Goal: Task Accomplishment & Management: Manage account settings

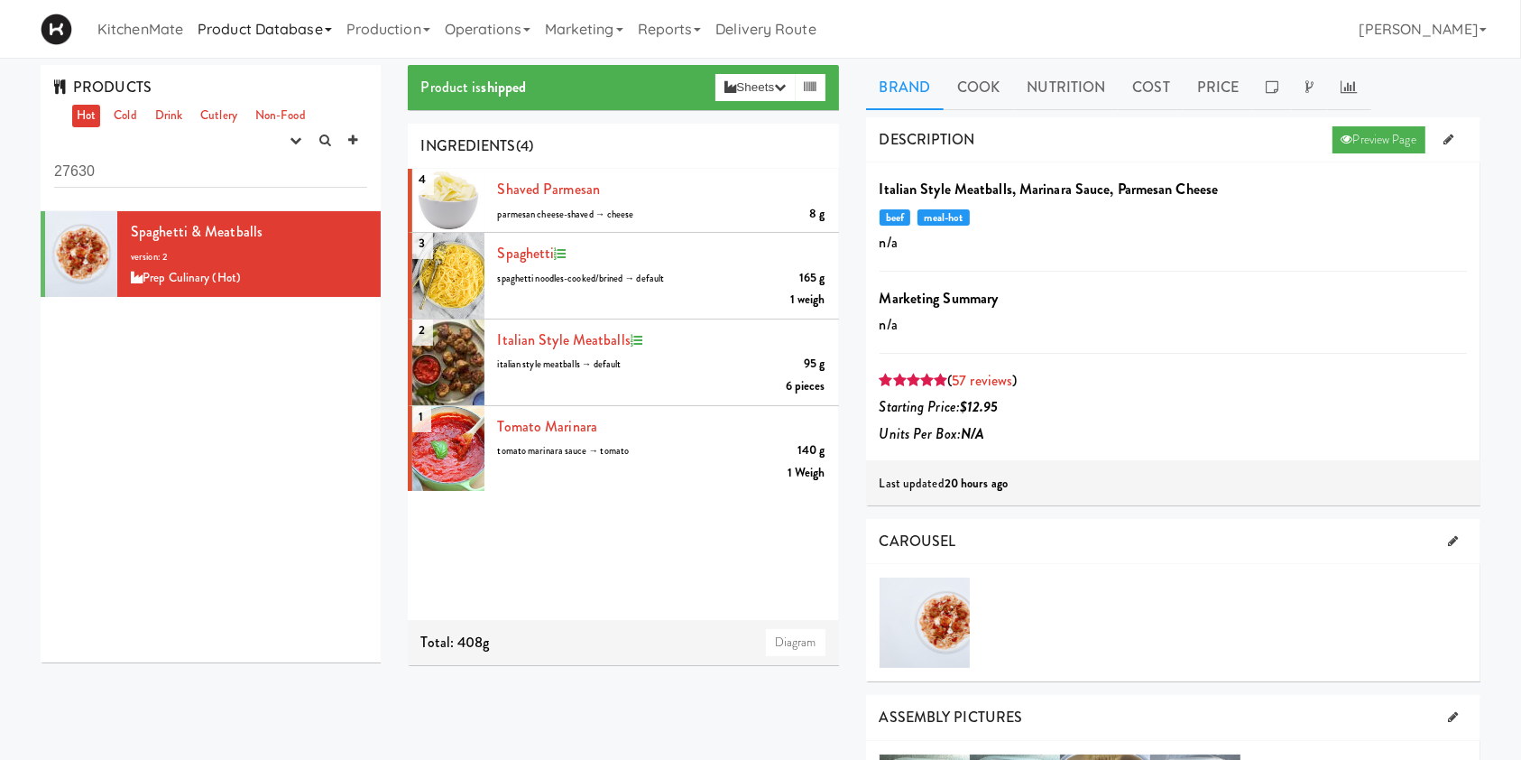
click at [274, 22] on link "Product Database" at bounding box center [264, 29] width 149 height 58
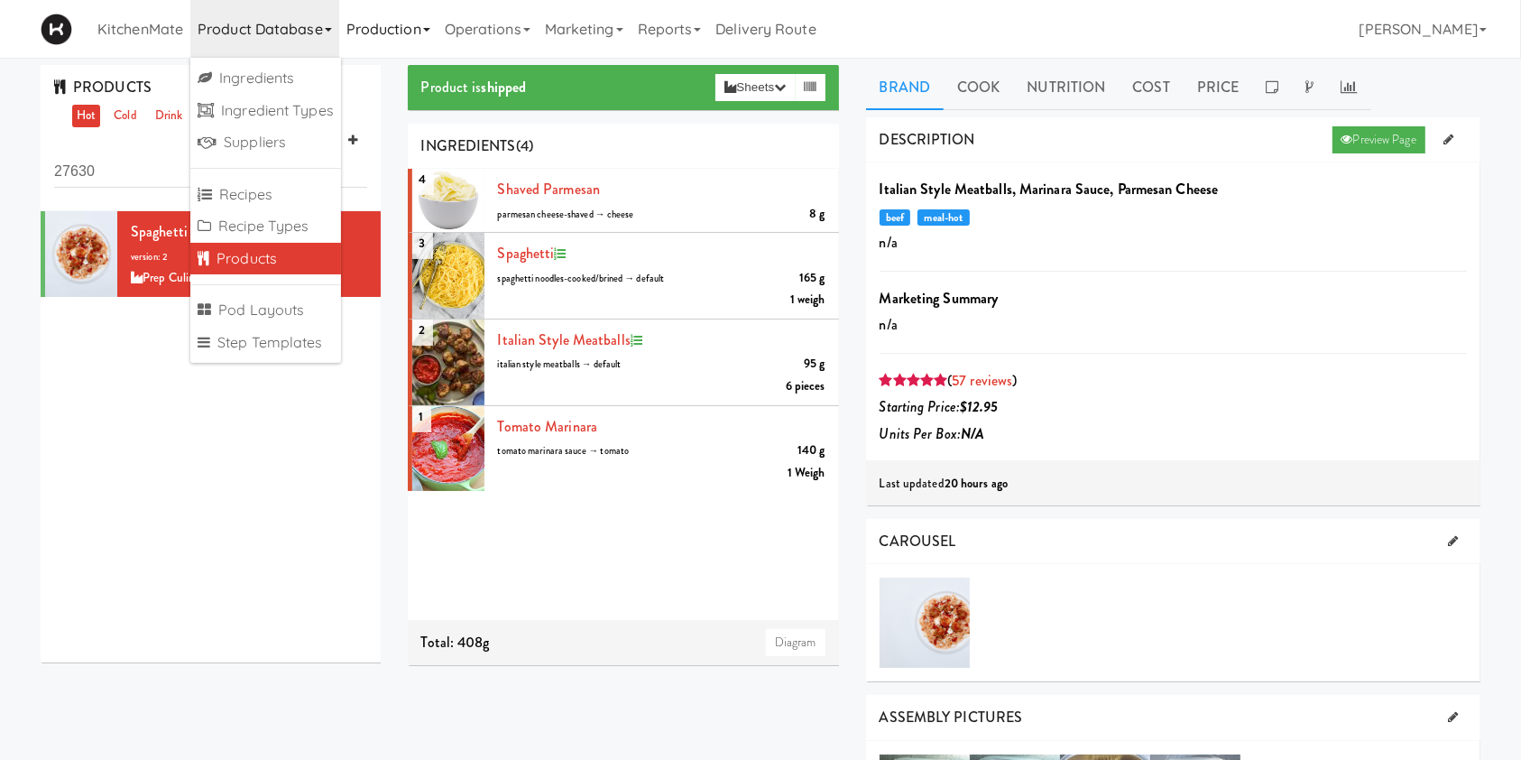
click at [383, 35] on link "Production" at bounding box center [388, 29] width 98 height 58
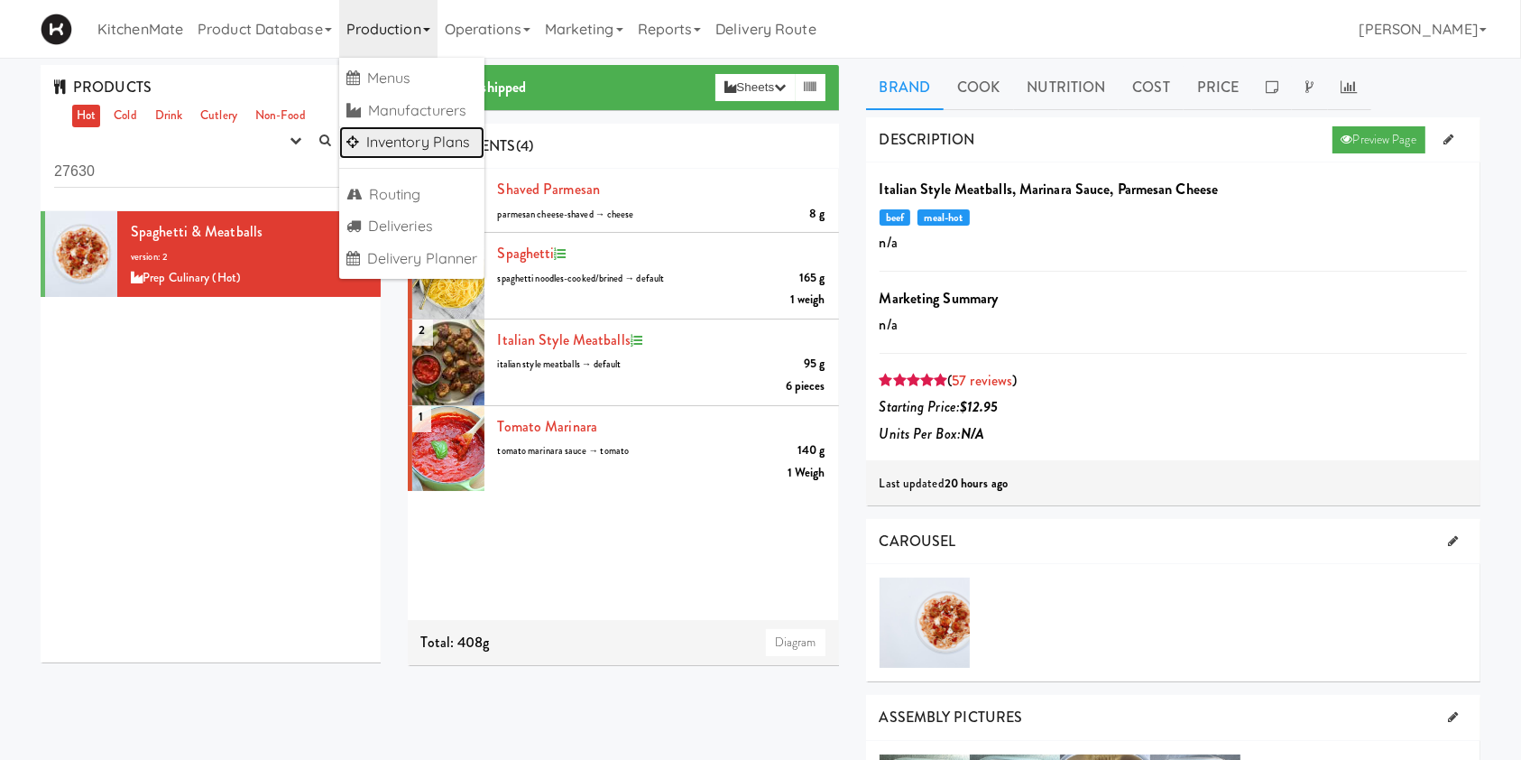
click at [418, 152] on link "Inventory Plans" at bounding box center [412, 142] width 146 height 32
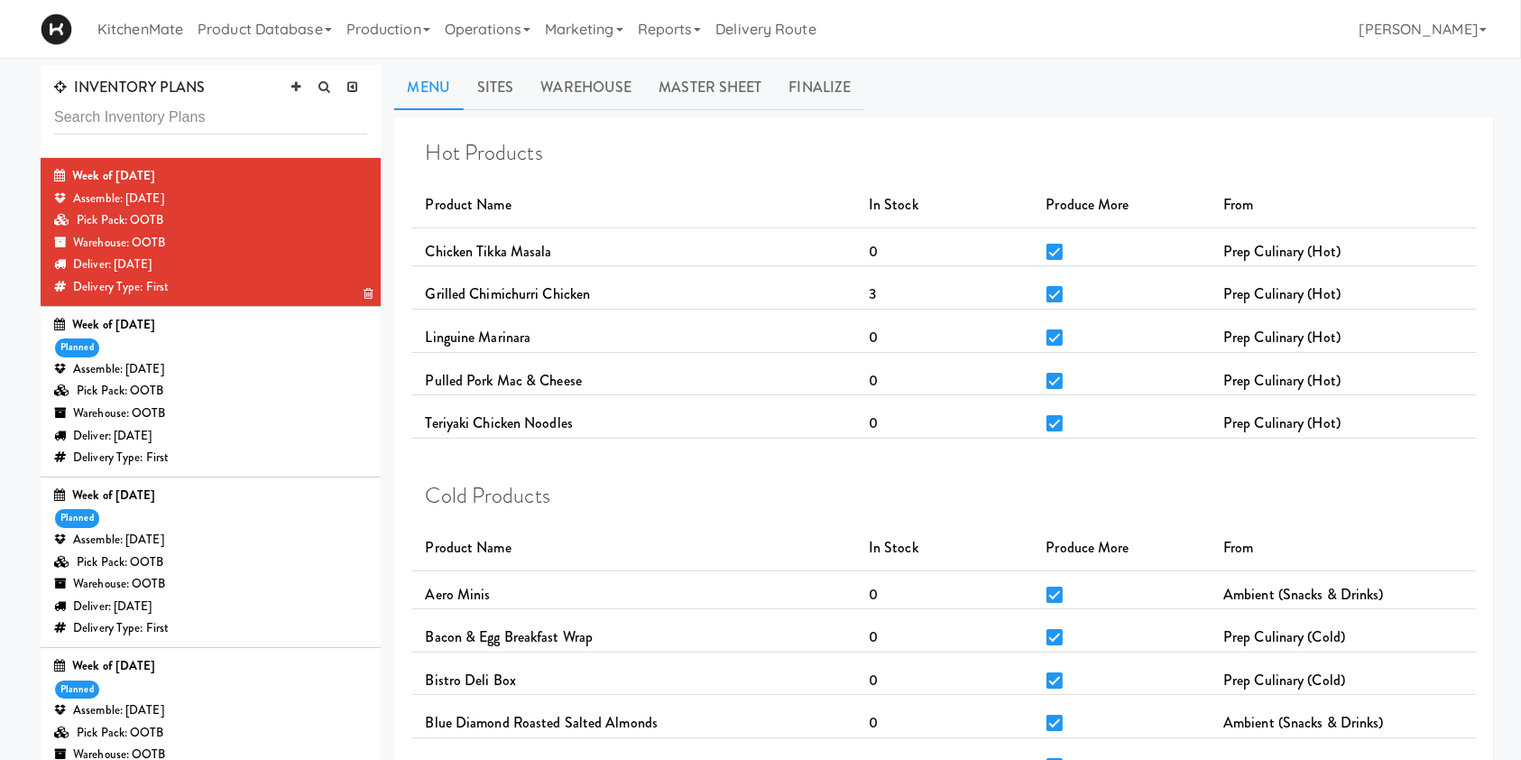
click at [161, 215] on div "Pick Pack: OOTB" at bounding box center [210, 220] width 313 height 23
click at [507, 87] on link "Sites" at bounding box center [496, 87] width 64 height 45
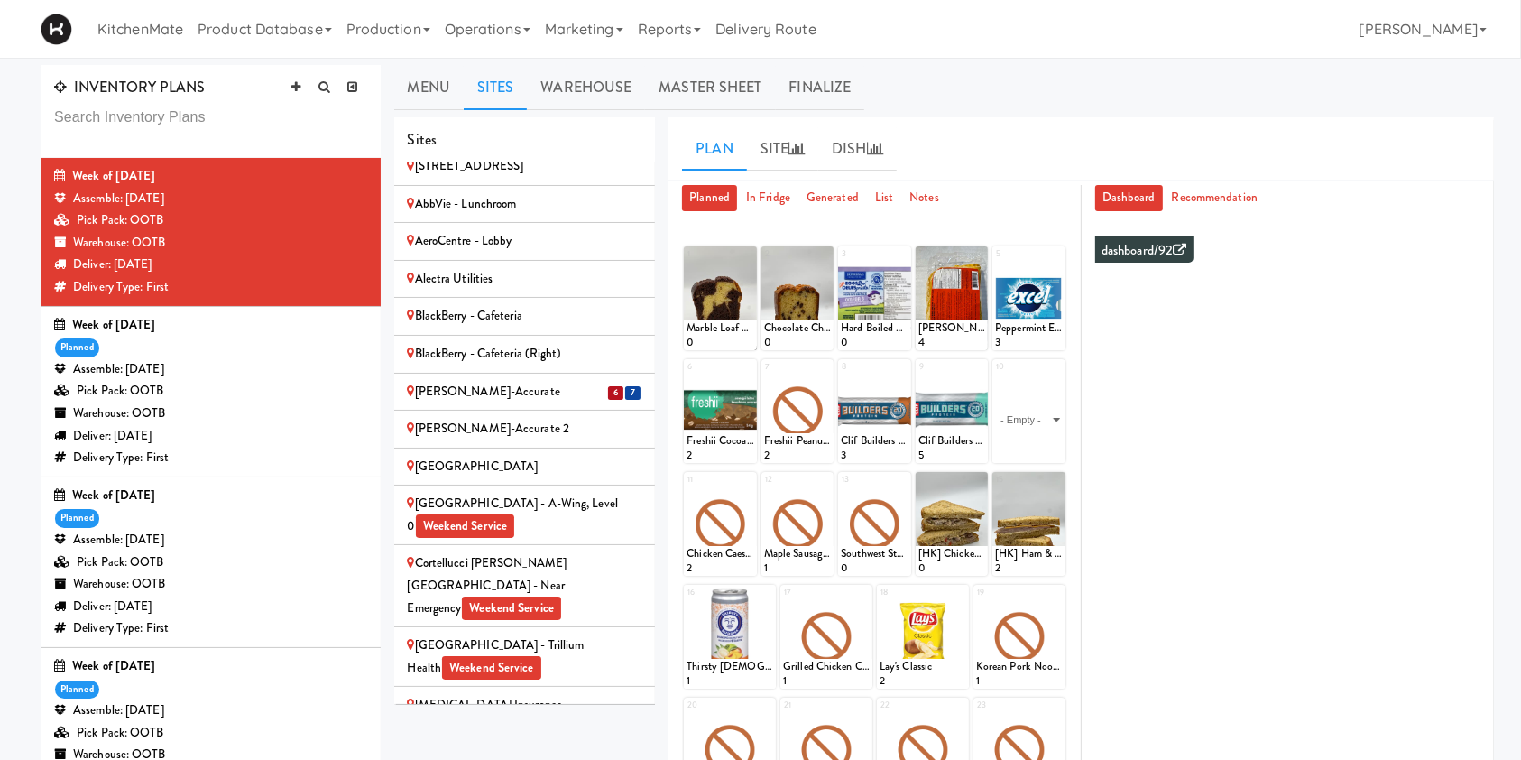
scroll to position [675, 0]
click at [511, 491] on div "Cambridge Memorial Hospital - A-Wing, Level 0 Weekend Service" at bounding box center [525, 513] width 235 height 44
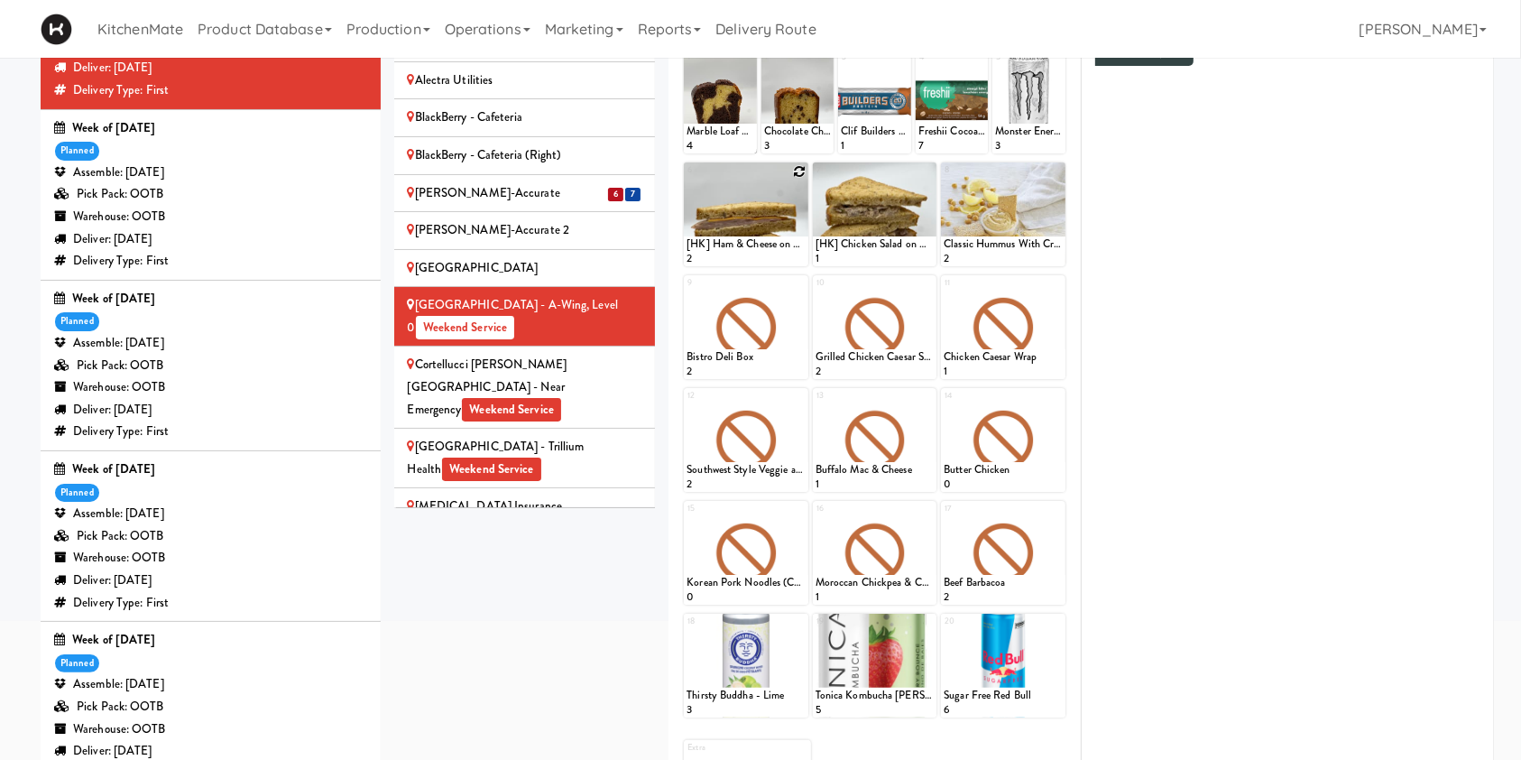
scroll to position [191, 0]
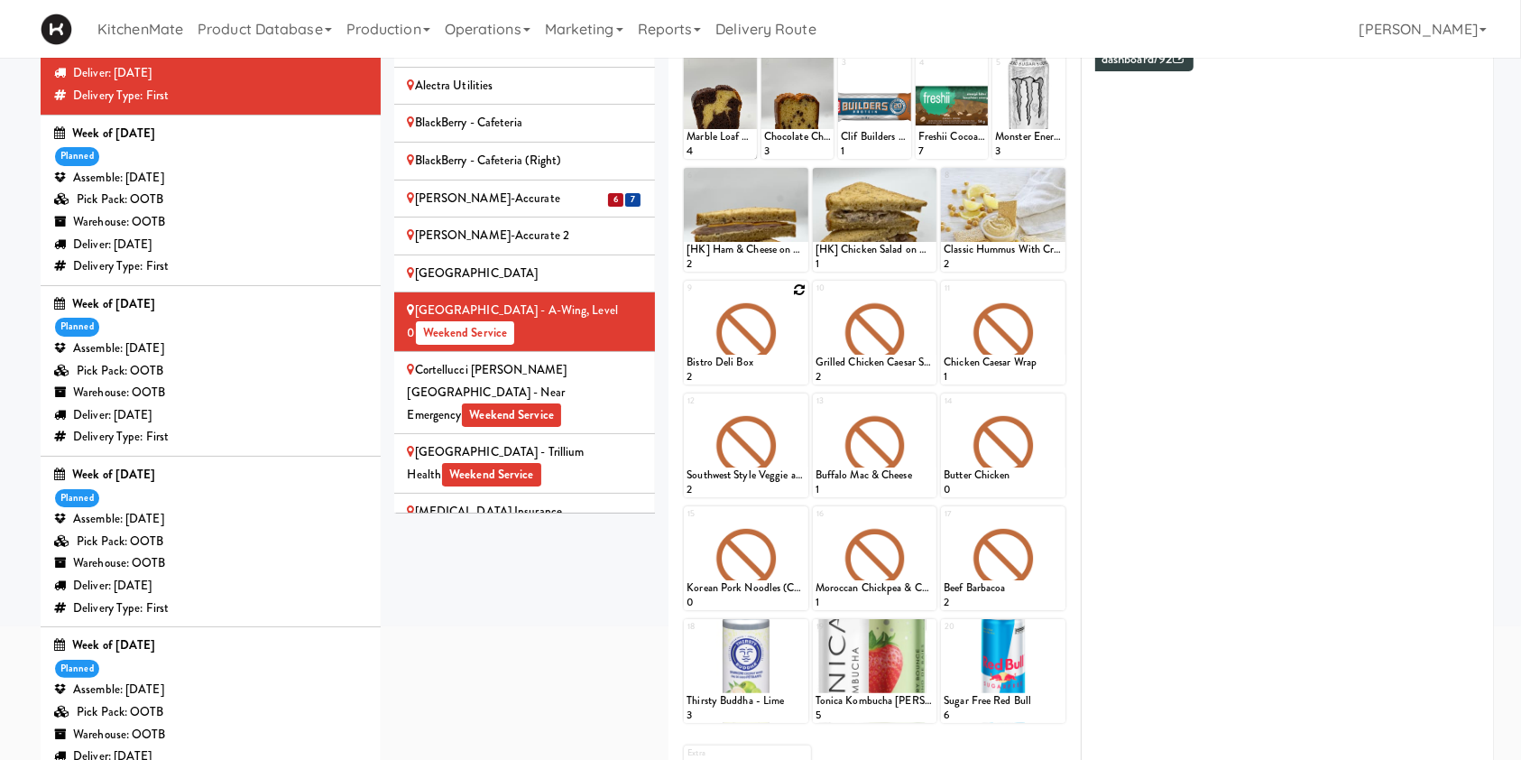
click at [797, 285] on icon at bounding box center [799, 289] width 13 height 13
click at [741, 344] on select "- Empty - Activia Probiotic Peach Mango Smoothie Aquafina Water Chocolate Milk …" at bounding box center [746, 341] width 118 height 87
click at [687, 298] on select "- Empty - Activia Probiotic Peach Mango Smoothie Aquafina Water Chocolate Milk …" at bounding box center [746, 341] width 118 height 87
type input "3"
click at [782, 368] on button at bounding box center [775, 368] width 23 height 22
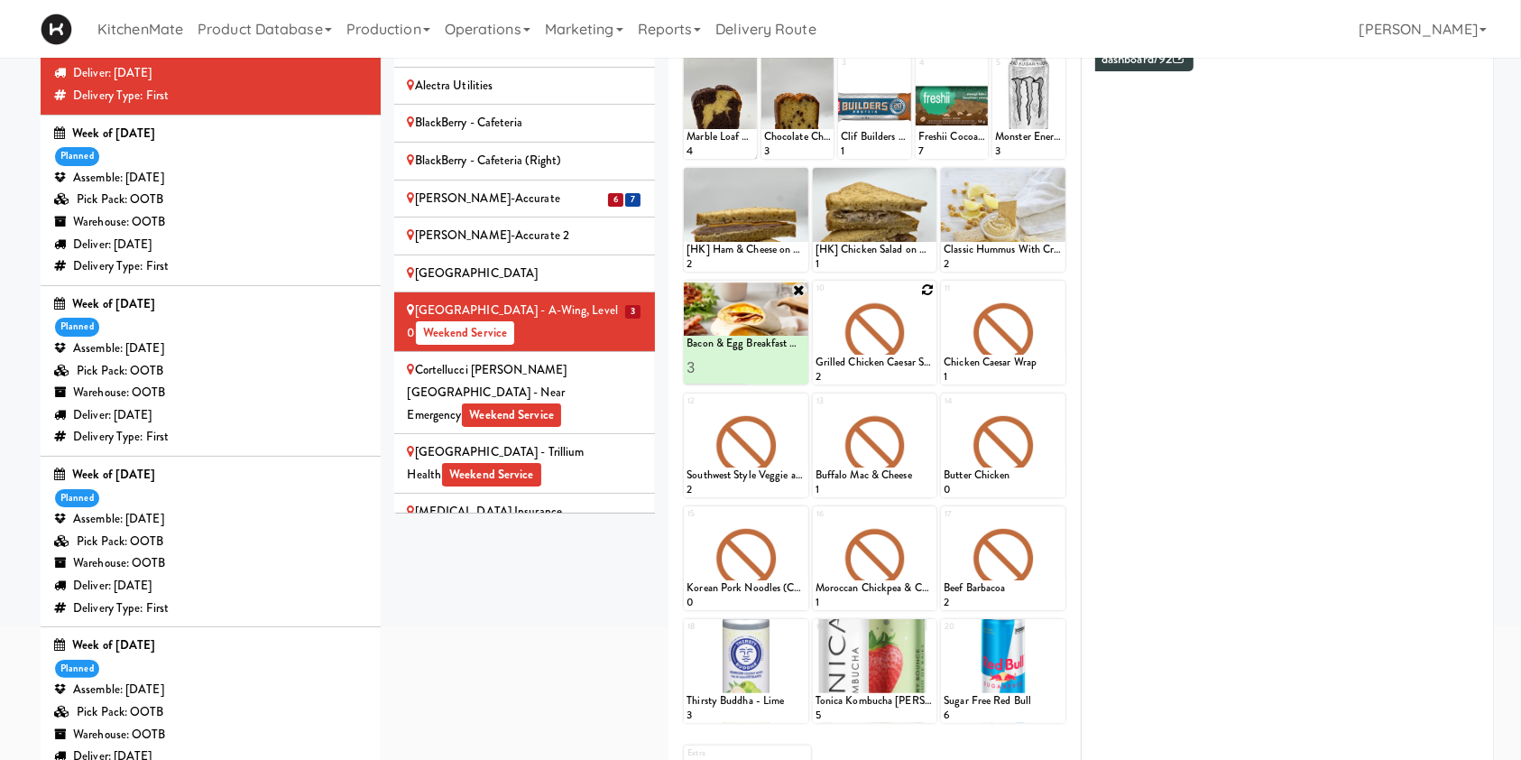
click at [928, 287] on icon at bounding box center [927, 289] width 13 height 13
click at [871, 338] on select "- Empty - Activia Probiotic Peach Mango Smoothie Aquafina Water Chocolate Milk …" at bounding box center [875, 341] width 118 height 87
click at [816, 298] on select "- Empty - Activia Probiotic Peach Mango Smoothie Aquafina Water Chocolate Milk …" at bounding box center [875, 341] width 118 height 87
type input "2"
click at [900, 357] on button at bounding box center [903, 368] width 23 height 22
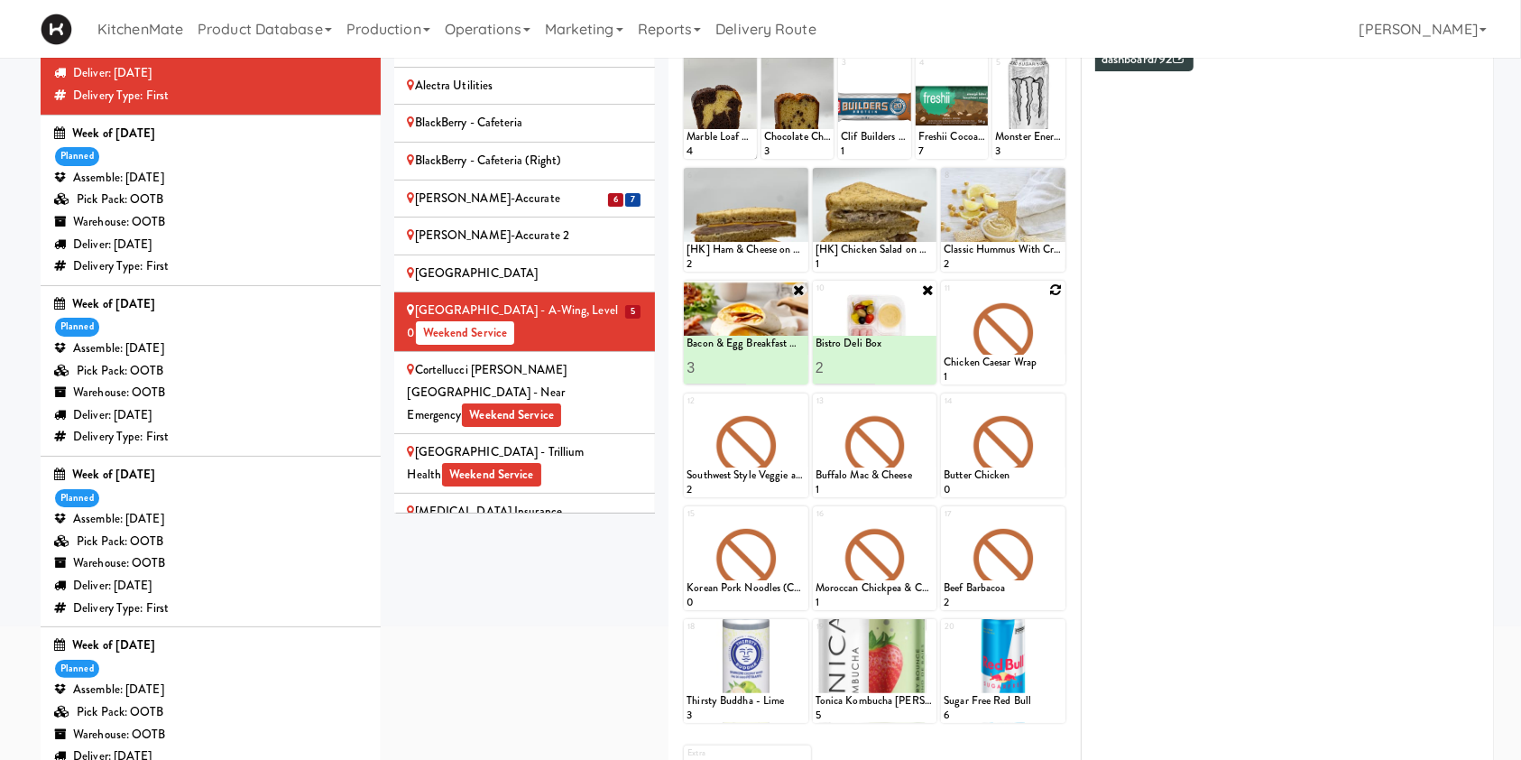
drag, startPoint x: 1065, startPoint y: 285, endPoint x: 1047, endPoint y: 289, distance: 17.5
click at [1047, 289] on div at bounding box center [1003, 333] width 124 height 104
click at [1057, 287] on icon at bounding box center [1056, 289] width 13 height 13
click at [996, 334] on select "- Empty - Activia Probiotic Peach Mango Smoothie Aquafina Water Chocolate Milk …" at bounding box center [1003, 341] width 118 height 87
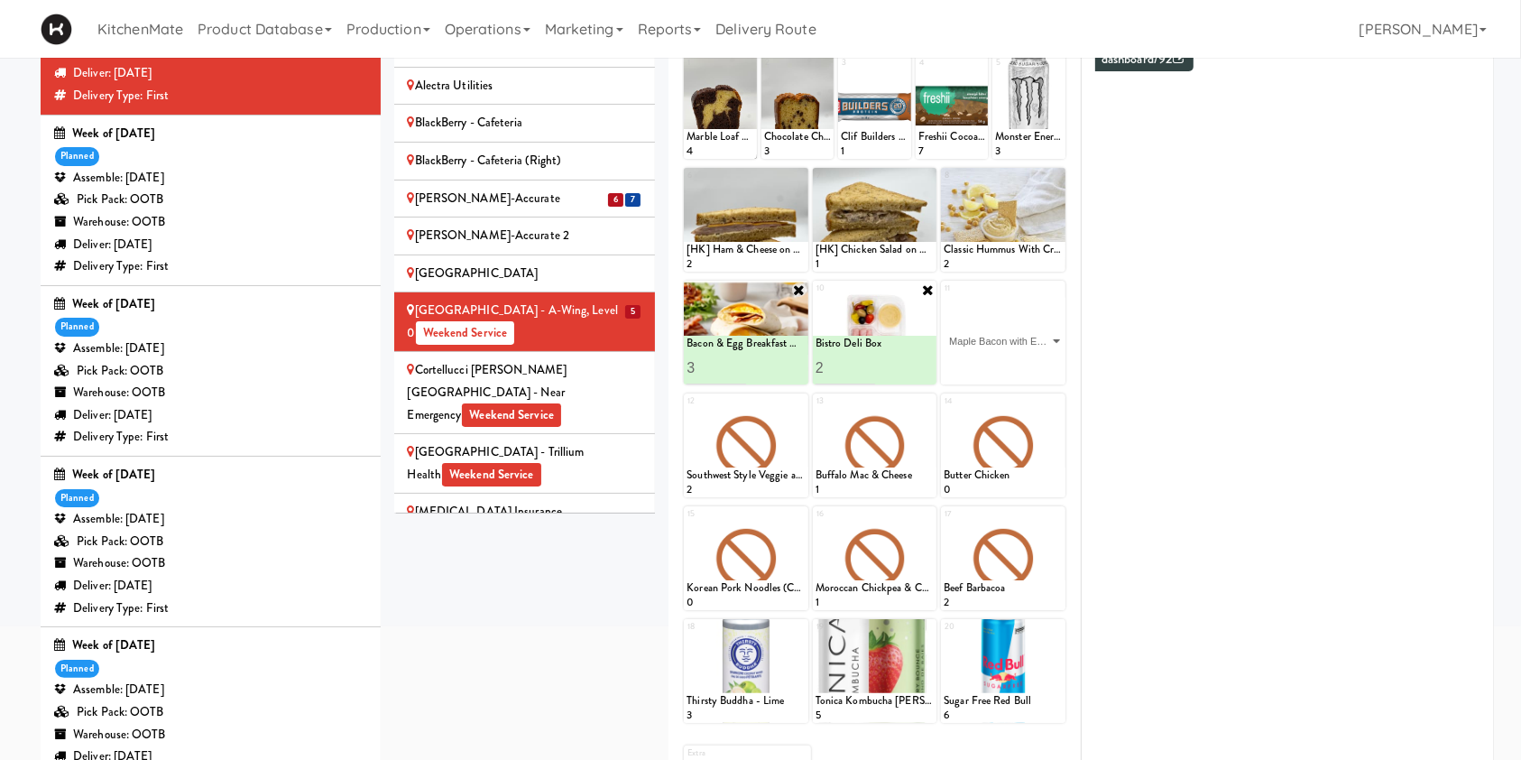
click at [1083, 361] on div "Dashboard Recommendation dashboard/92 Summary Hot - Cold - Drink - Snack - Dura…" at bounding box center [1288, 349] width 412 height 710
type input "3"
click at [1026, 363] on button at bounding box center [1032, 368] width 23 height 22
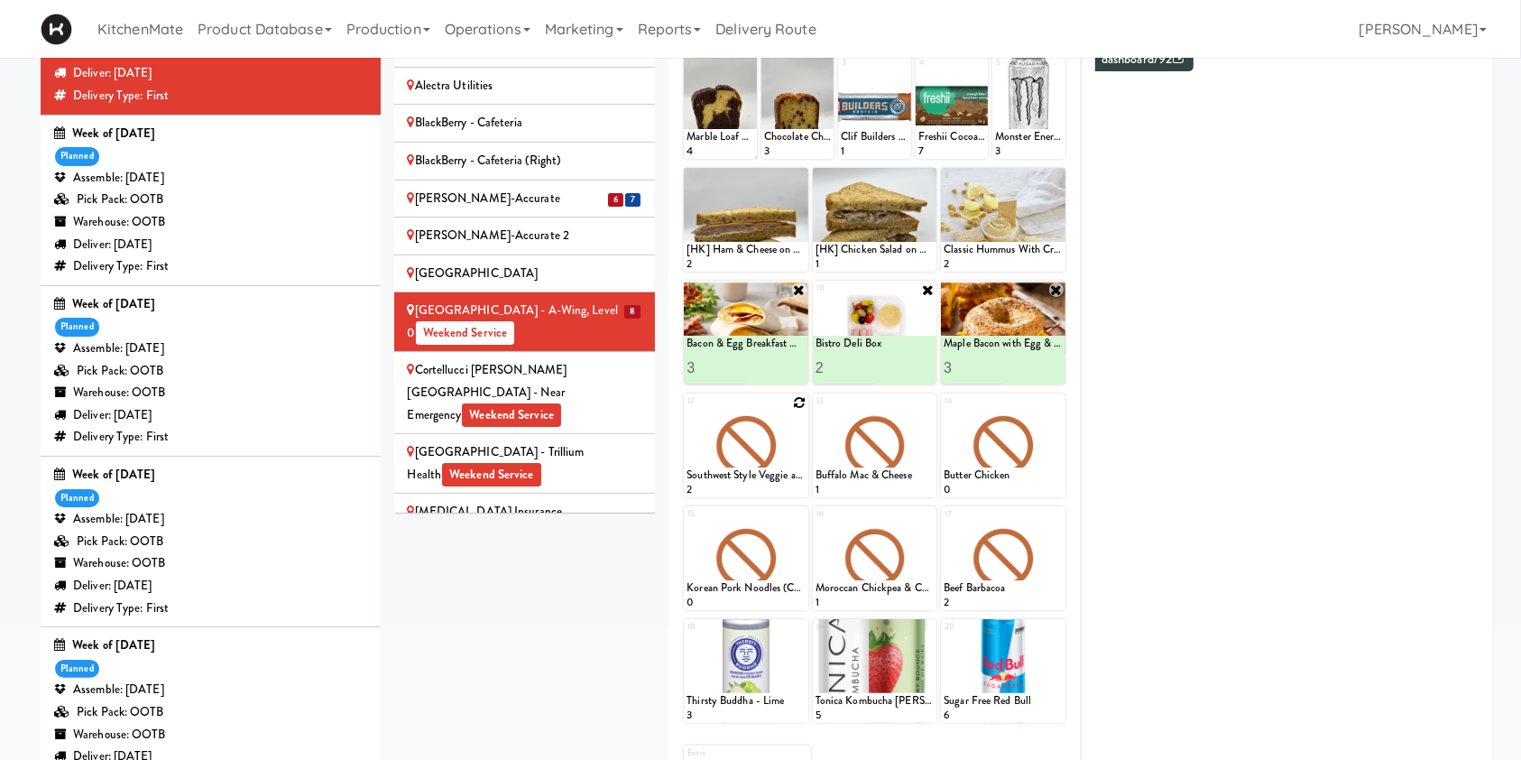
click at [803, 401] on icon at bounding box center [799, 402] width 13 height 13
click at [744, 456] on select "- Empty - Activia Probiotic Peach Mango Smoothie Aquafina Water Chocolate Milk …" at bounding box center [746, 453] width 118 height 87
click at [687, 410] on select "- Empty - Activia Probiotic Peach Mango Smoothie Aquafina Water Chocolate Milk …" at bounding box center [746, 453] width 118 height 87
type input "1"
type input "3"
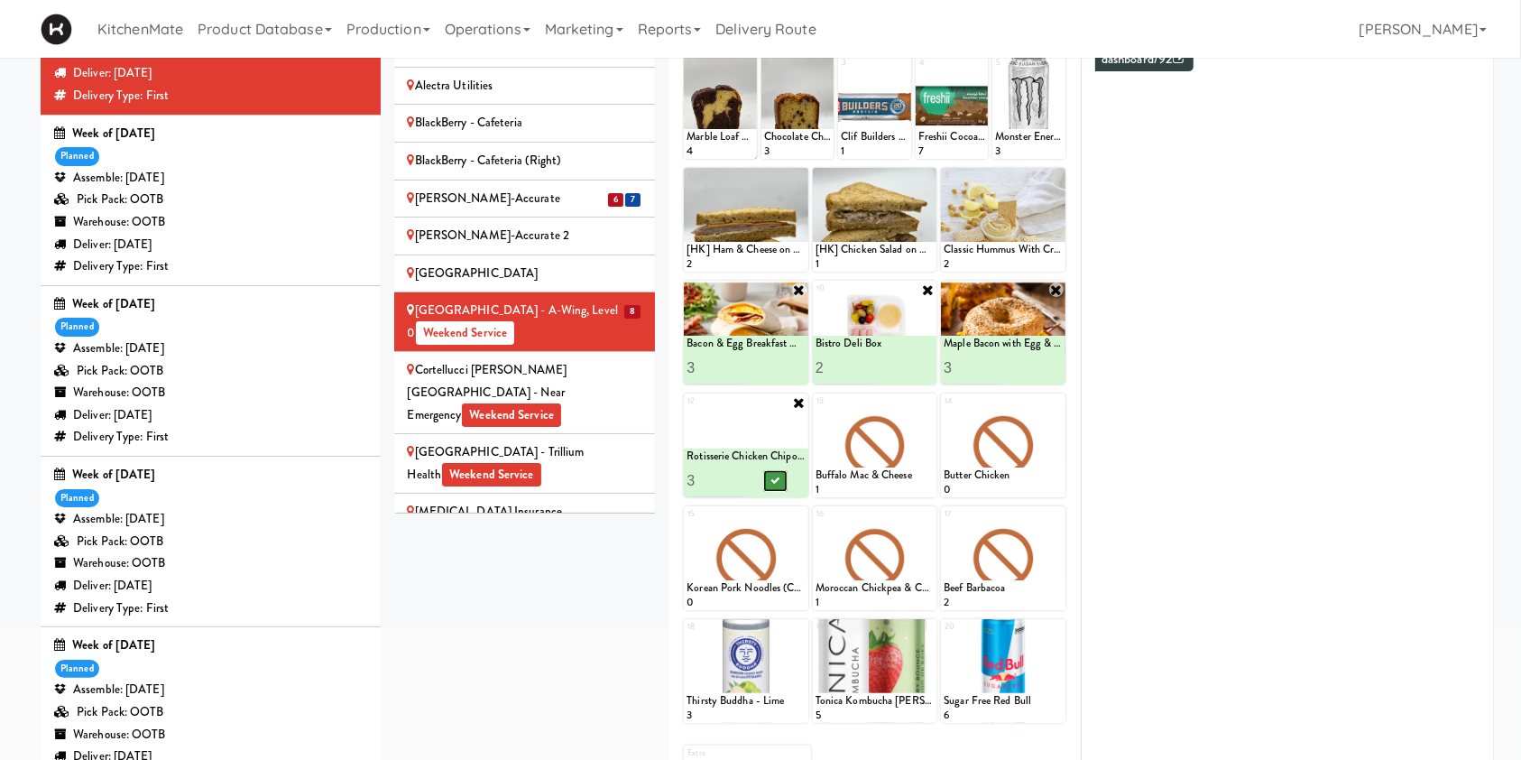
click at [777, 476] on icon at bounding box center [775, 480] width 9 height 10
click at [929, 399] on icon at bounding box center [927, 402] width 13 height 13
click at [908, 440] on select "- Empty - Activia Probiotic Peach Mango Smoothie Aquafina Water Chocolate Milk …" at bounding box center [875, 453] width 118 height 87
click at [816, 410] on select "- Empty - Activia Probiotic Peach Mango Smoothie Aquafina Water Chocolate Milk …" at bounding box center [875, 453] width 118 height 87
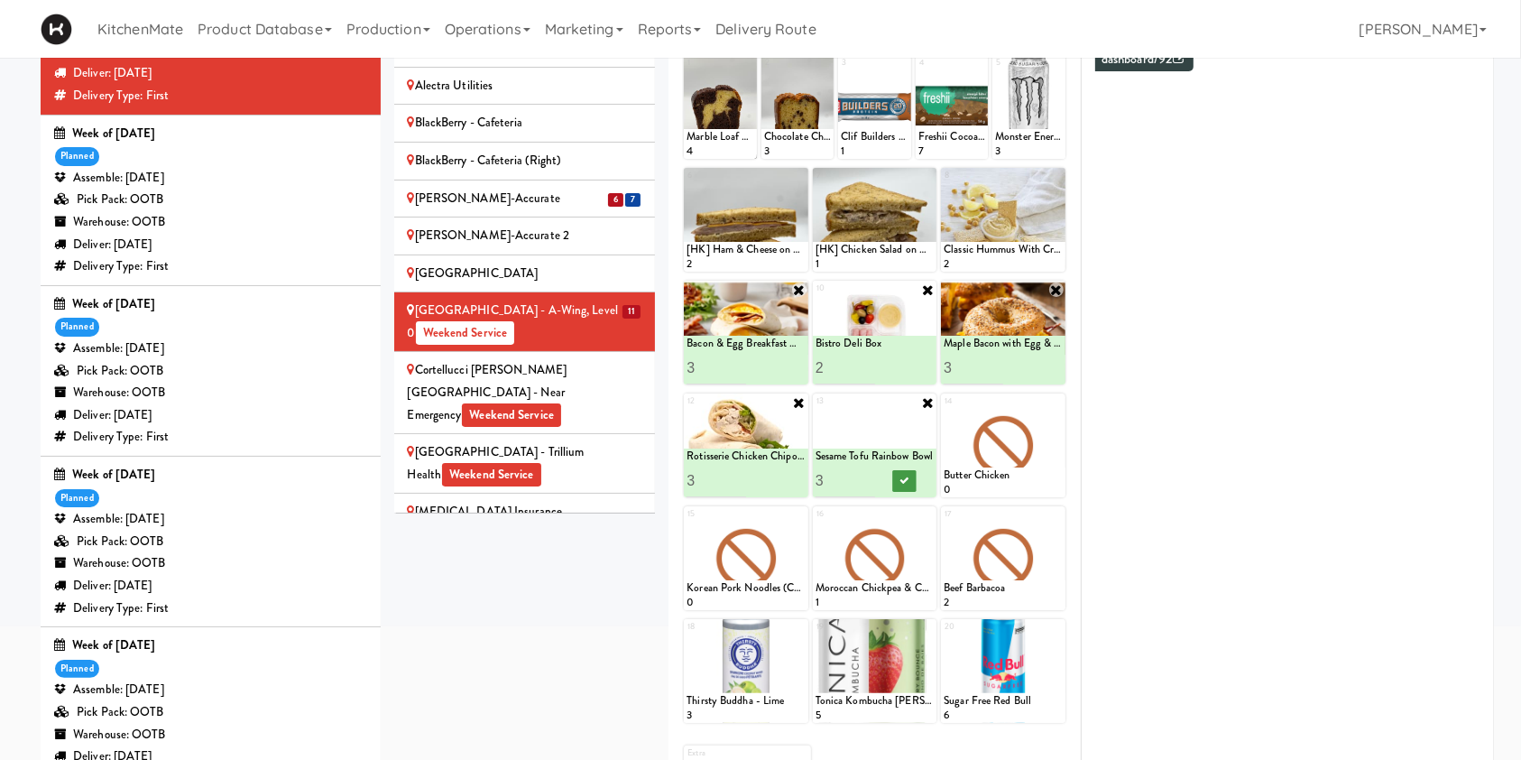
type input "3"
click at [910, 476] on button at bounding box center [903, 481] width 23 height 22
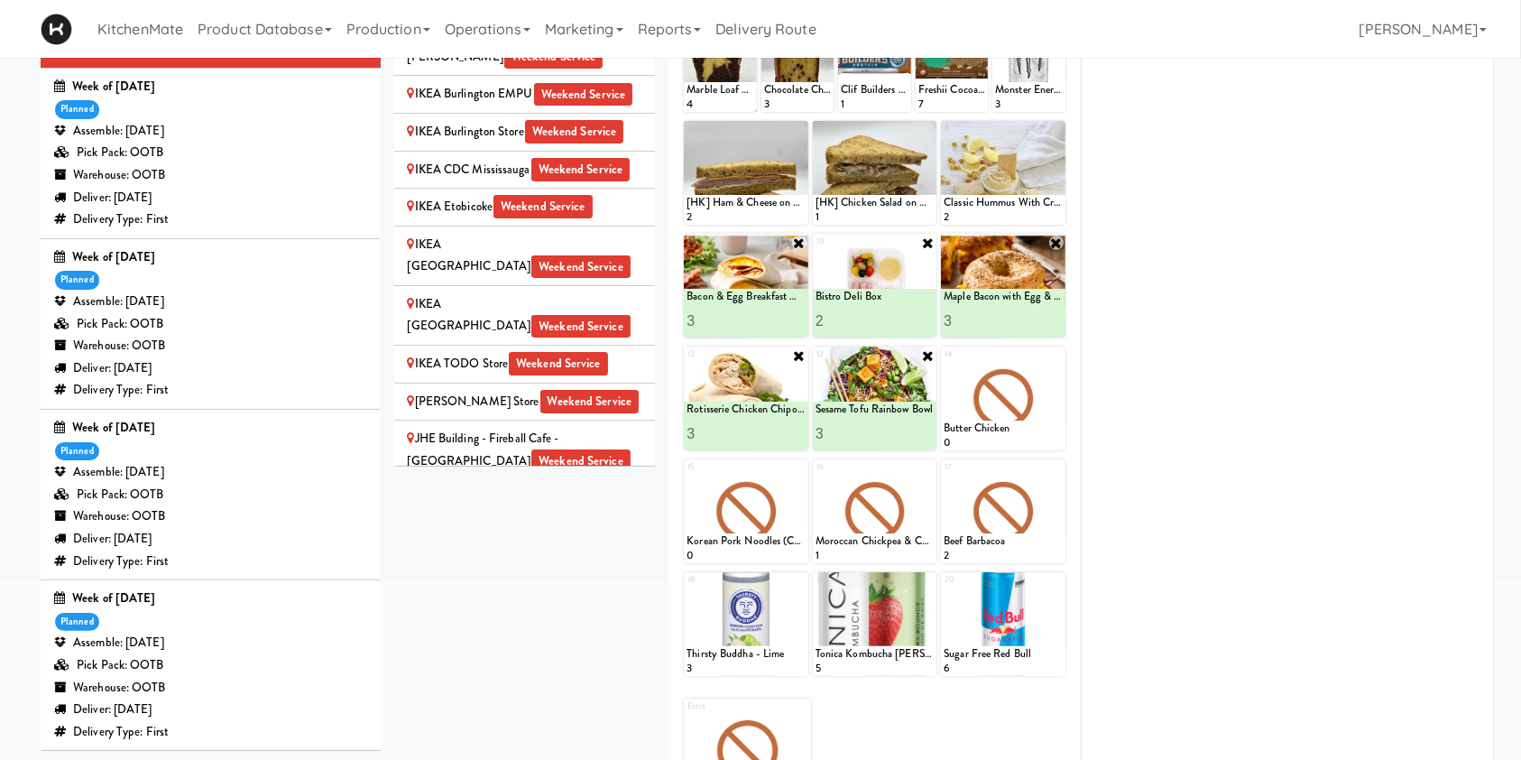
scroll to position [1675, 0]
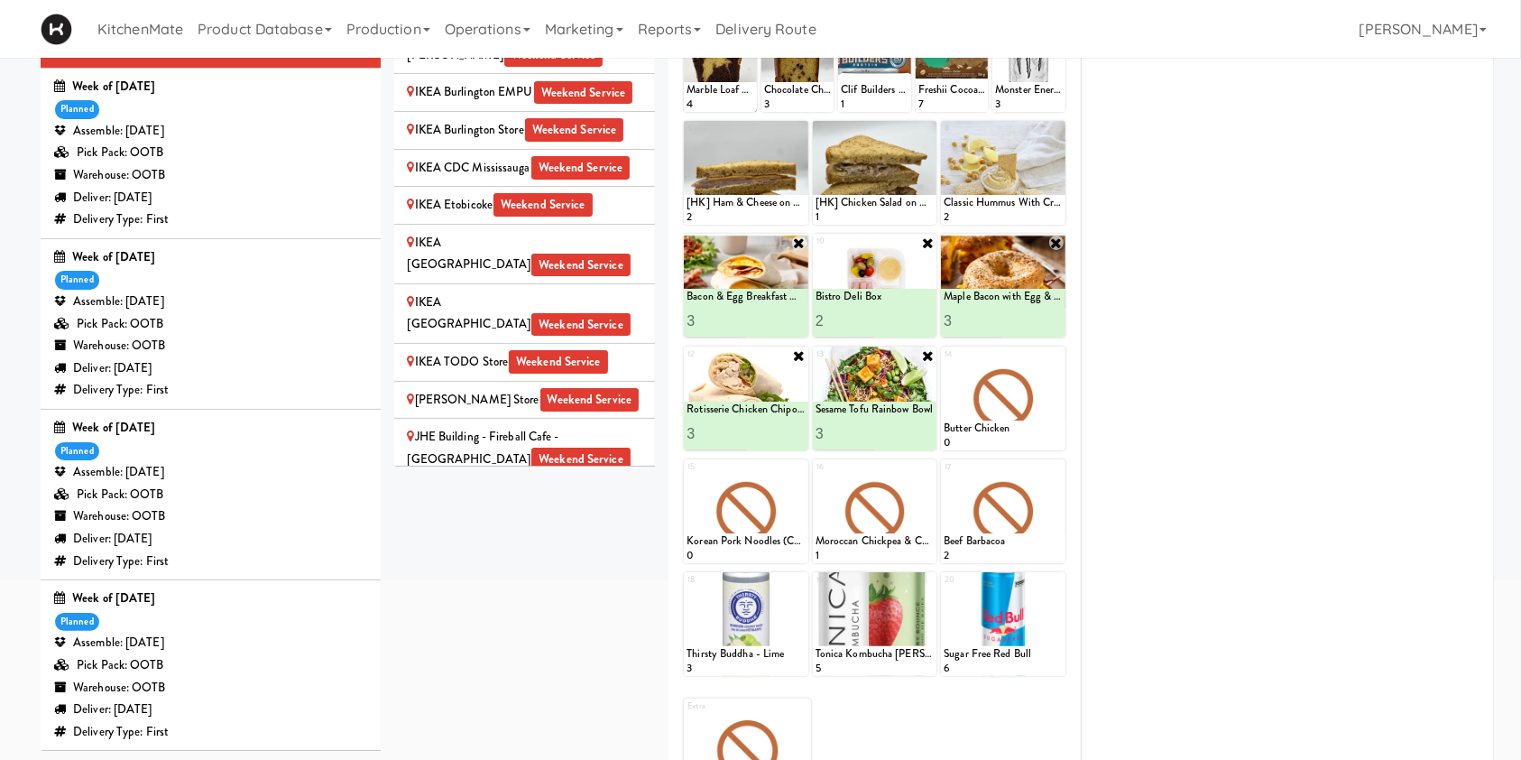
click at [473, 389] on div "IKEA Vaughan Store Weekend Service" at bounding box center [525, 400] width 235 height 23
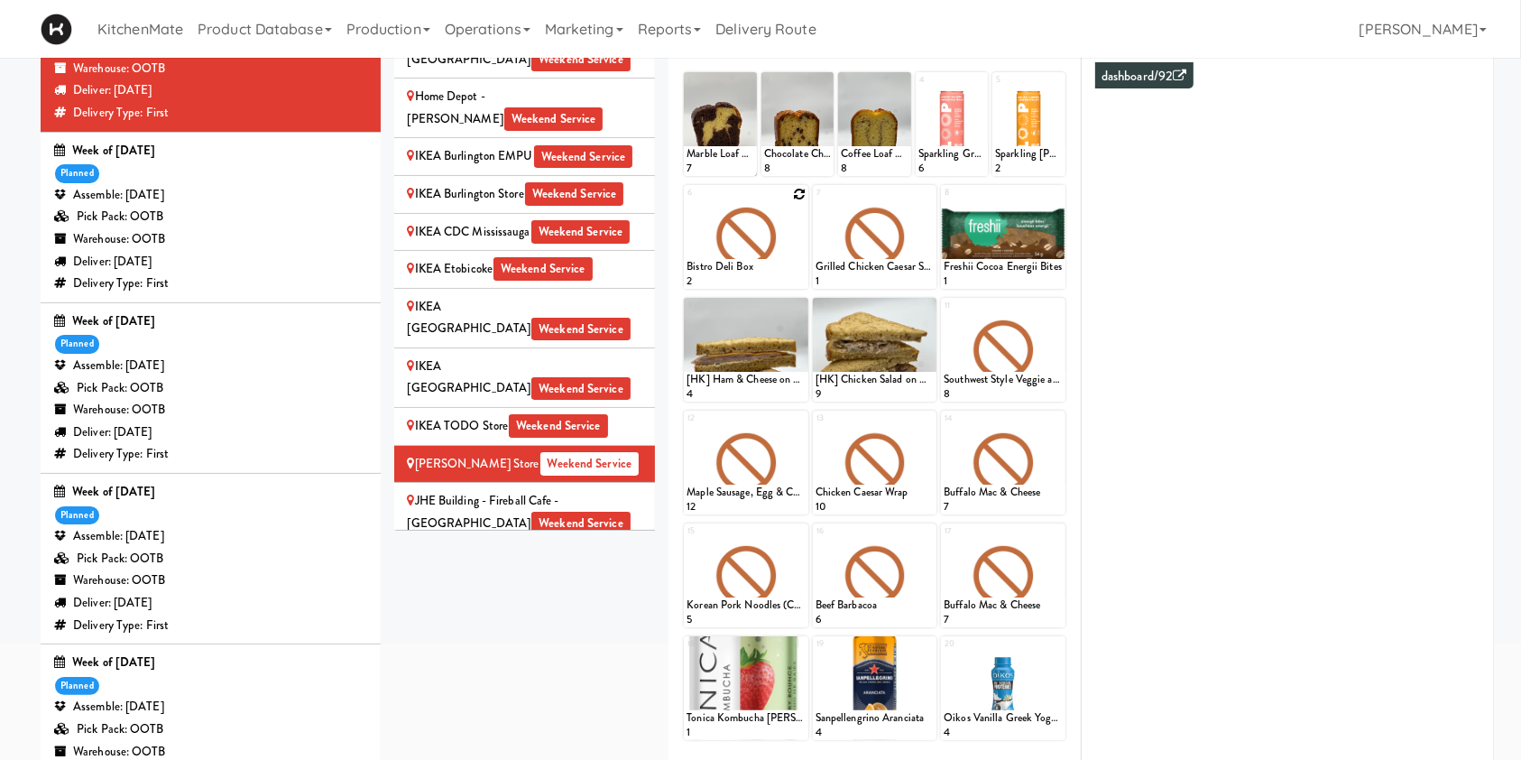
scroll to position [203, 0]
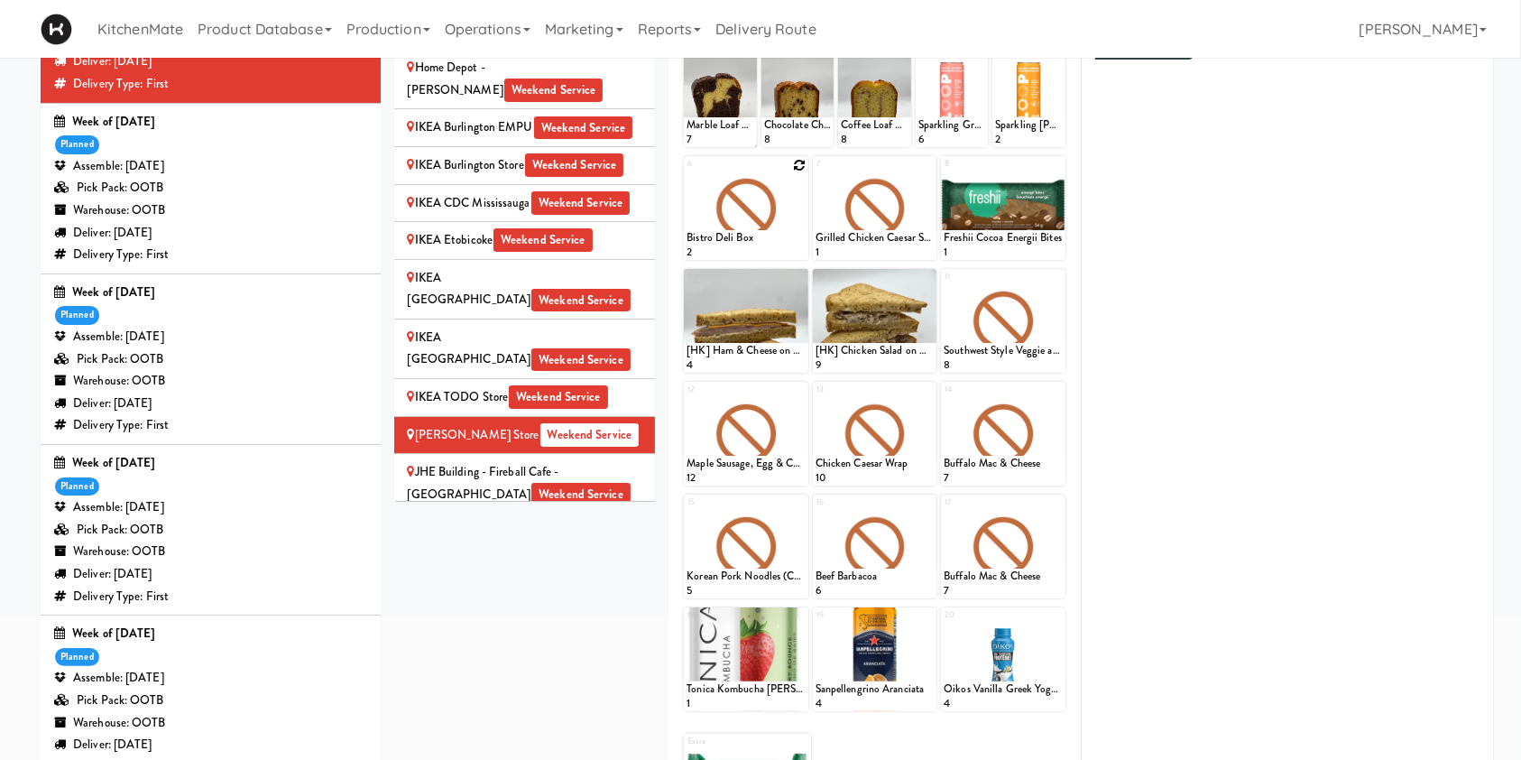
click at [797, 162] on icon at bounding box center [799, 165] width 13 height 13
click at [746, 218] on select "- Empty - Activia Probiotic Peach Mango Smoothie Aquafina Water Chocolate Milk …" at bounding box center [746, 216] width 118 height 87
click at [687, 173] on select "- Empty - Activia Probiotic Peach Mango Smoothie Aquafina Water Chocolate Milk …" at bounding box center [746, 216] width 118 height 87
type input "4"
drag, startPoint x: 788, startPoint y: 234, endPoint x: 780, endPoint y: 239, distance: 9.8
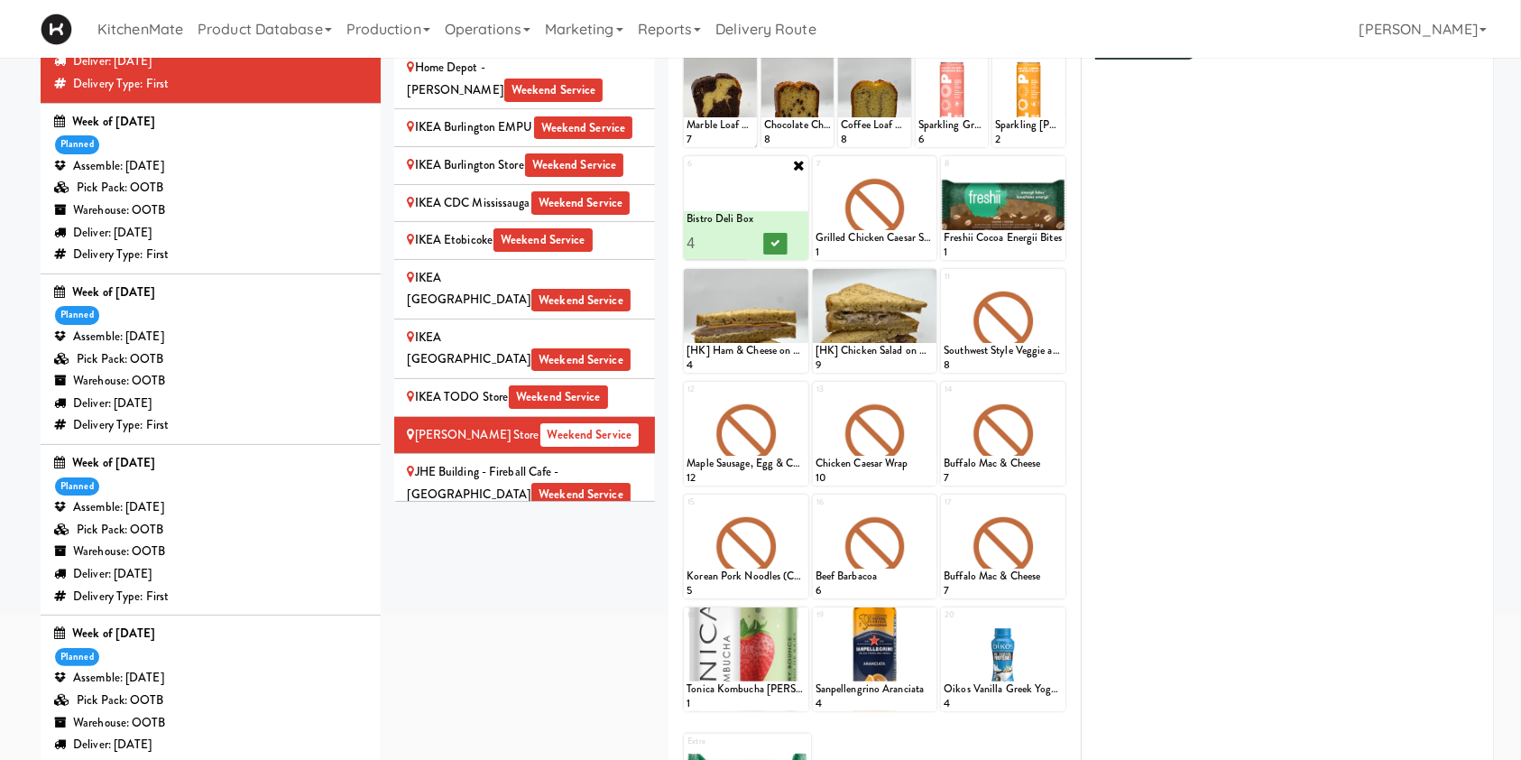
click at [780, 239] on div at bounding box center [776, 242] width 60 height 33
click at [780, 239] on button at bounding box center [775, 244] width 23 height 22
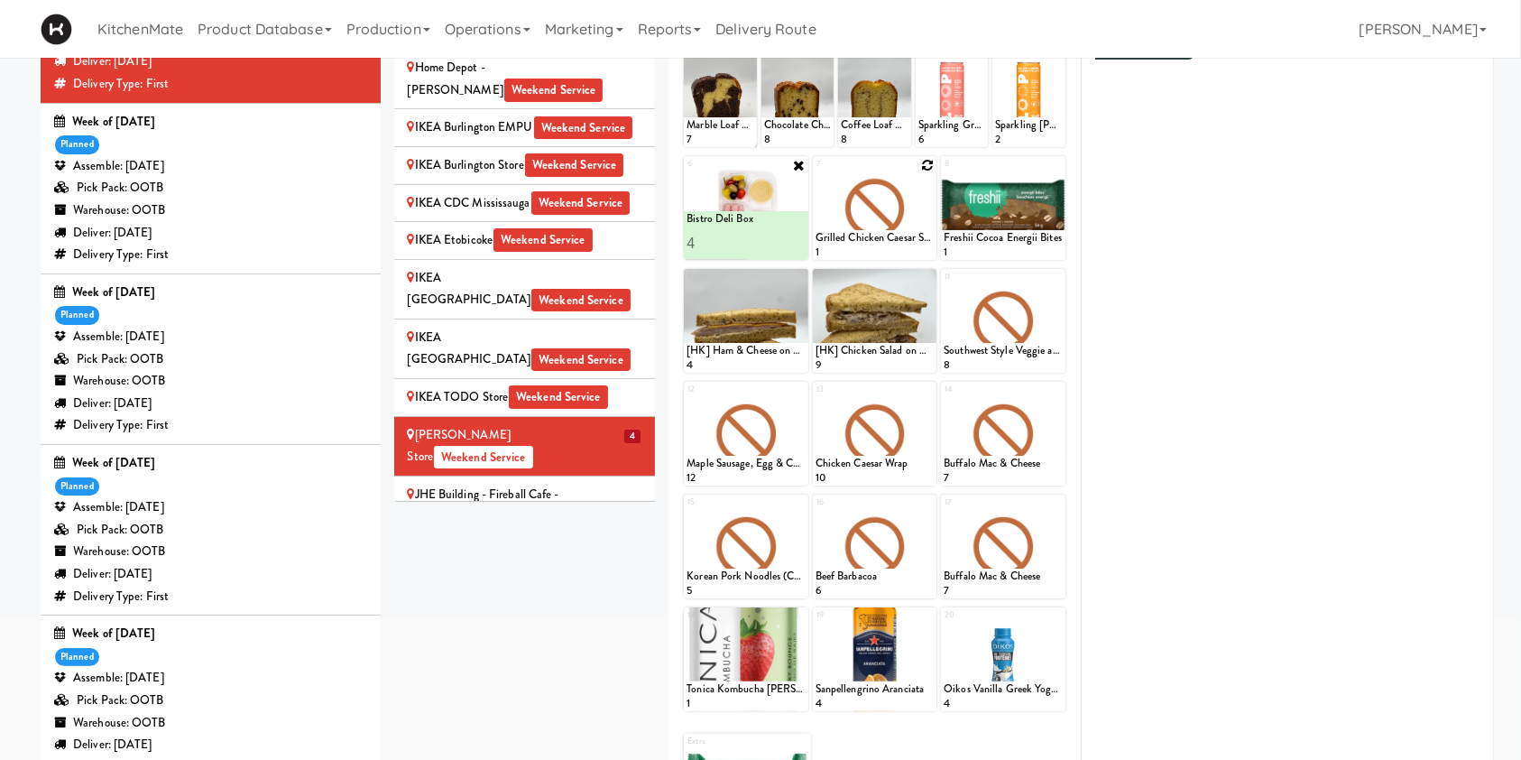
click at [932, 162] on icon at bounding box center [927, 165] width 13 height 13
click at [898, 213] on select "- Empty - Activia Probiotic Peach Mango Smoothie Aquafina Water Chocolate Milk …" at bounding box center [875, 216] width 118 height 87
click at [816, 173] on select "- Empty - Activia Probiotic Peach Mango Smoothie Aquafina Water Chocolate Milk …" at bounding box center [875, 216] width 118 height 87
type input "4"
click at [906, 238] on icon at bounding box center [903, 243] width 9 height 10
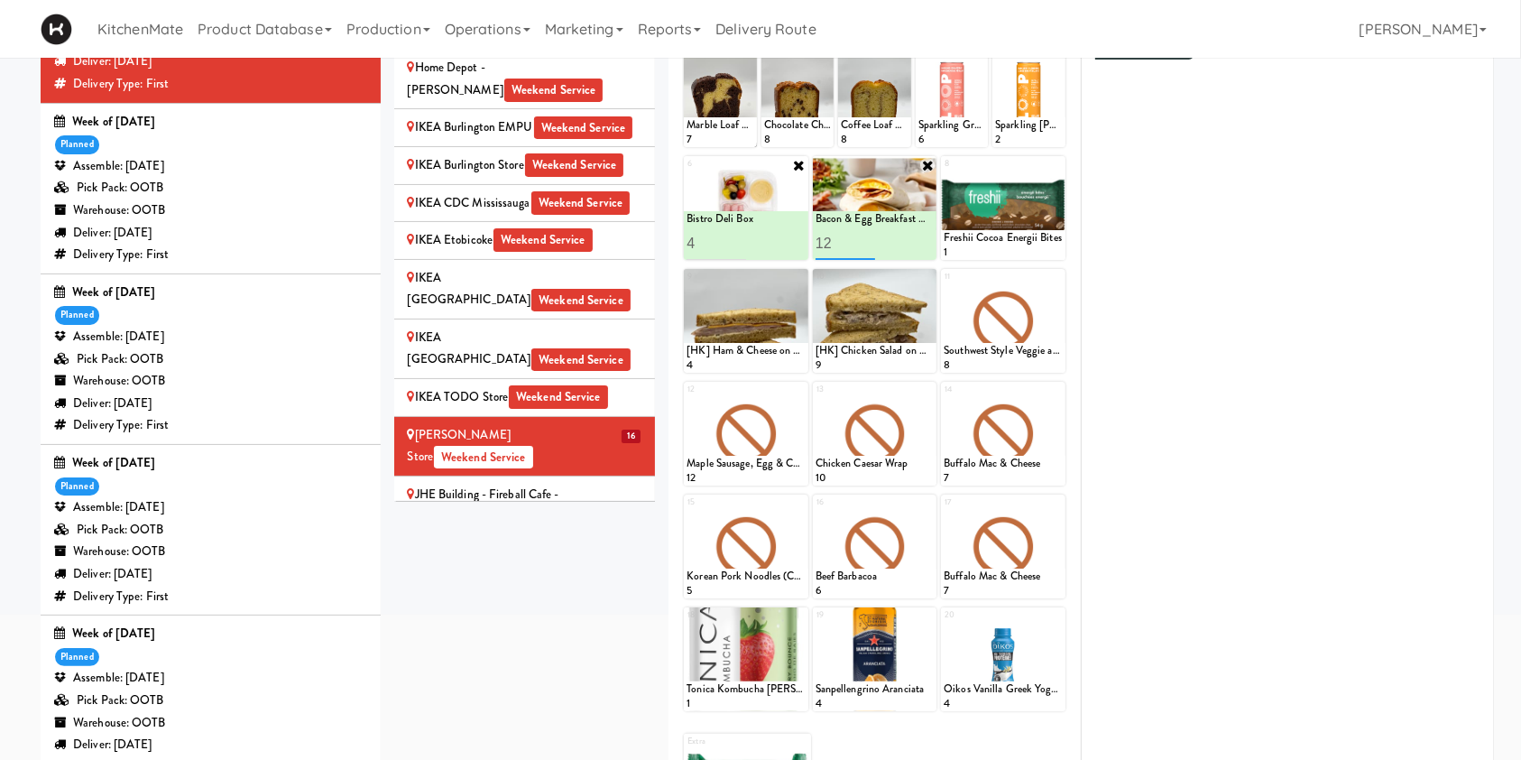
click at [834, 246] on input "12" at bounding box center [846, 242] width 60 height 33
type input "16"
click at [909, 237] on button at bounding box center [903, 244] width 23 height 22
click at [1059, 279] on icon at bounding box center [1056, 278] width 13 height 13
click at [1010, 324] on select "- Empty - Activia Probiotic Peach Mango Smoothie Aquafina Water Chocolate Milk …" at bounding box center [1003, 329] width 118 height 87
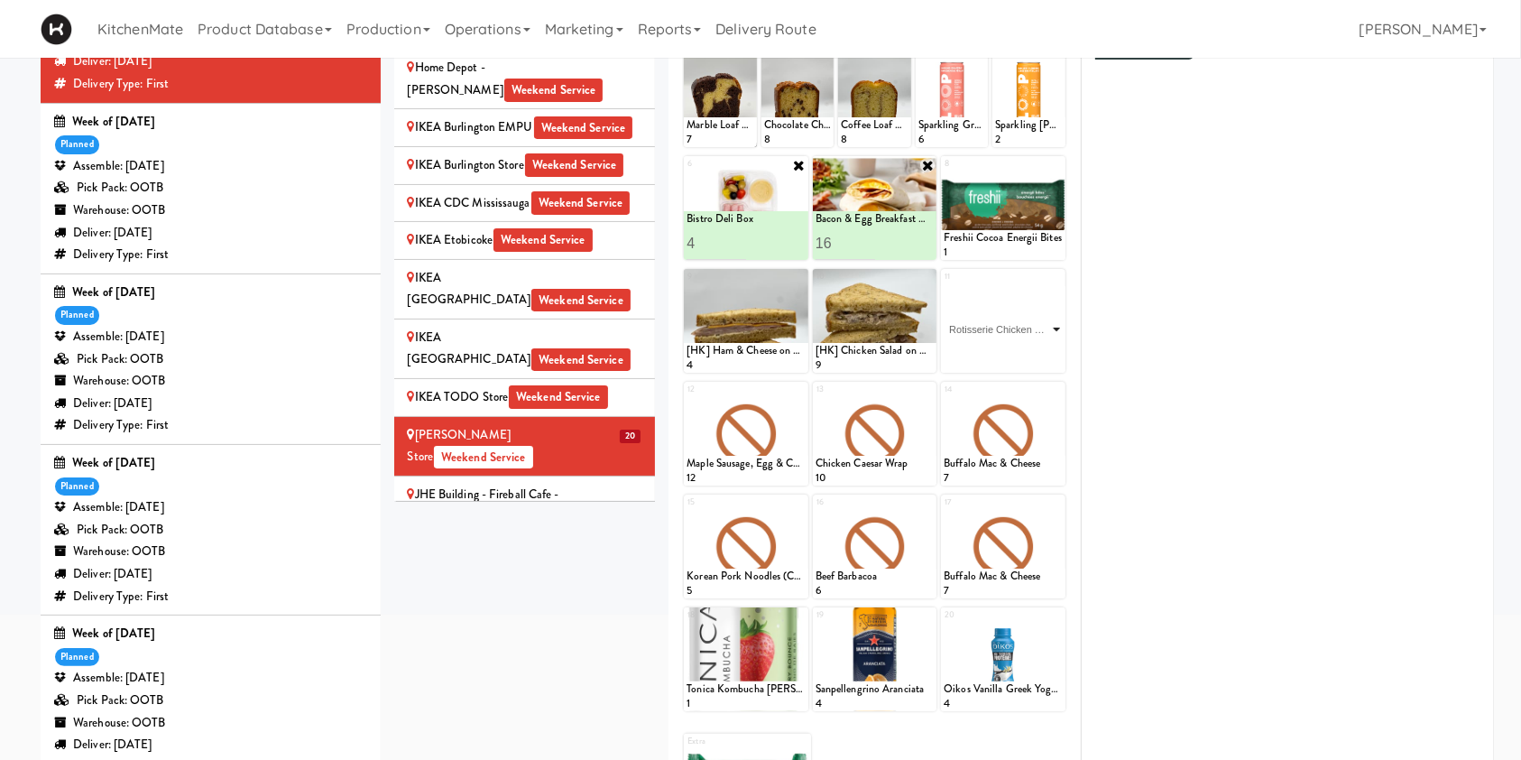
click at [944, 286] on select "- Empty - Activia Probiotic Peach Mango Smoothie Aquafina Water Chocolate Milk …" at bounding box center [1003, 329] width 118 height 87
type input "12"
click at [1034, 346] on button at bounding box center [1032, 357] width 23 height 22
click at [797, 393] on icon at bounding box center [799, 390] width 13 height 13
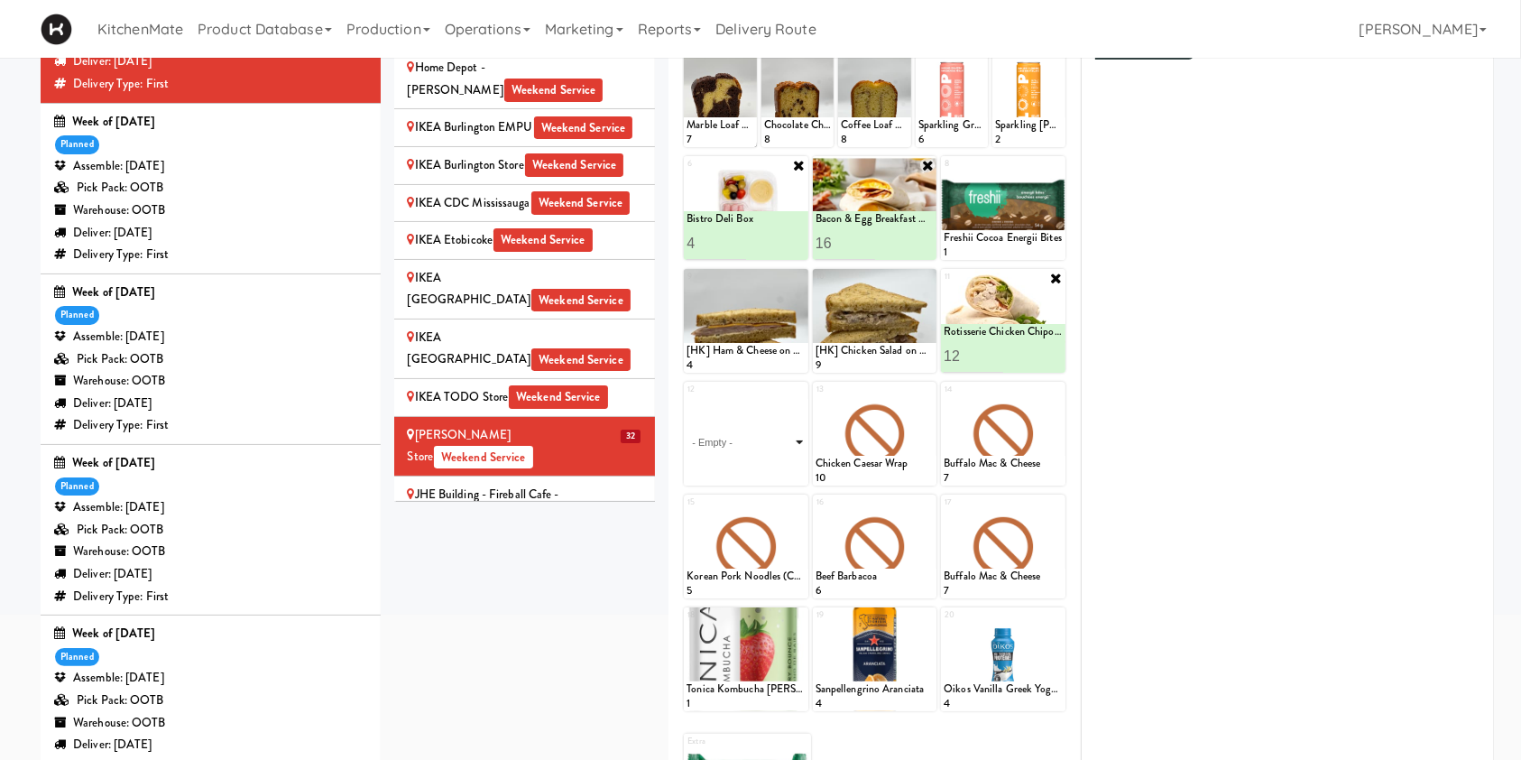
click at [775, 437] on select "- Empty - Activia Probiotic Peach Mango Smoothie Aquafina Water Chocolate Milk …" at bounding box center [746, 442] width 118 height 87
click at [687, 399] on select "- Empty - Activia Probiotic Peach Mango Smoothie Aquafina Water Chocolate Milk …" at bounding box center [746, 442] width 118 height 87
type input "1"
type input "2"
click at [788, 466] on div at bounding box center [776, 468] width 60 height 33
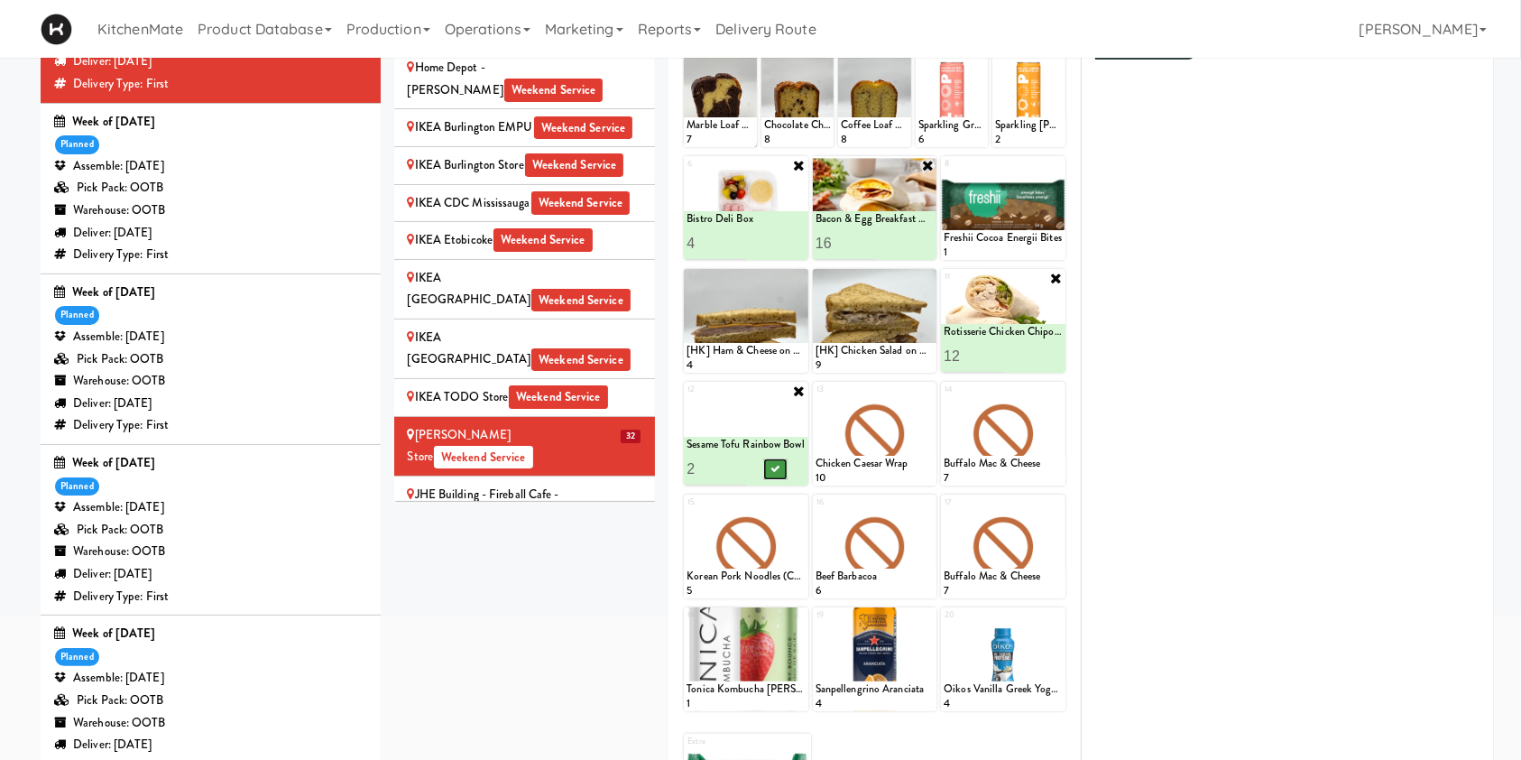
click at [772, 467] on icon at bounding box center [775, 469] width 9 height 10
click at [927, 389] on div at bounding box center [875, 434] width 124 height 104
click at [927, 389] on icon at bounding box center [927, 390] width 13 height 13
click at [855, 451] on select "- Empty - Activia Probiotic Peach Mango Smoothie Aquafina Water Chocolate Milk …" at bounding box center [875, 442] width 118 height 87
click at [816, 399] on select "- Empty - Activia Probiotic Peach Mango Smoothie Aquafina Water Chocolate Milk …" at bounding box center [875, 442] width 118 height 87
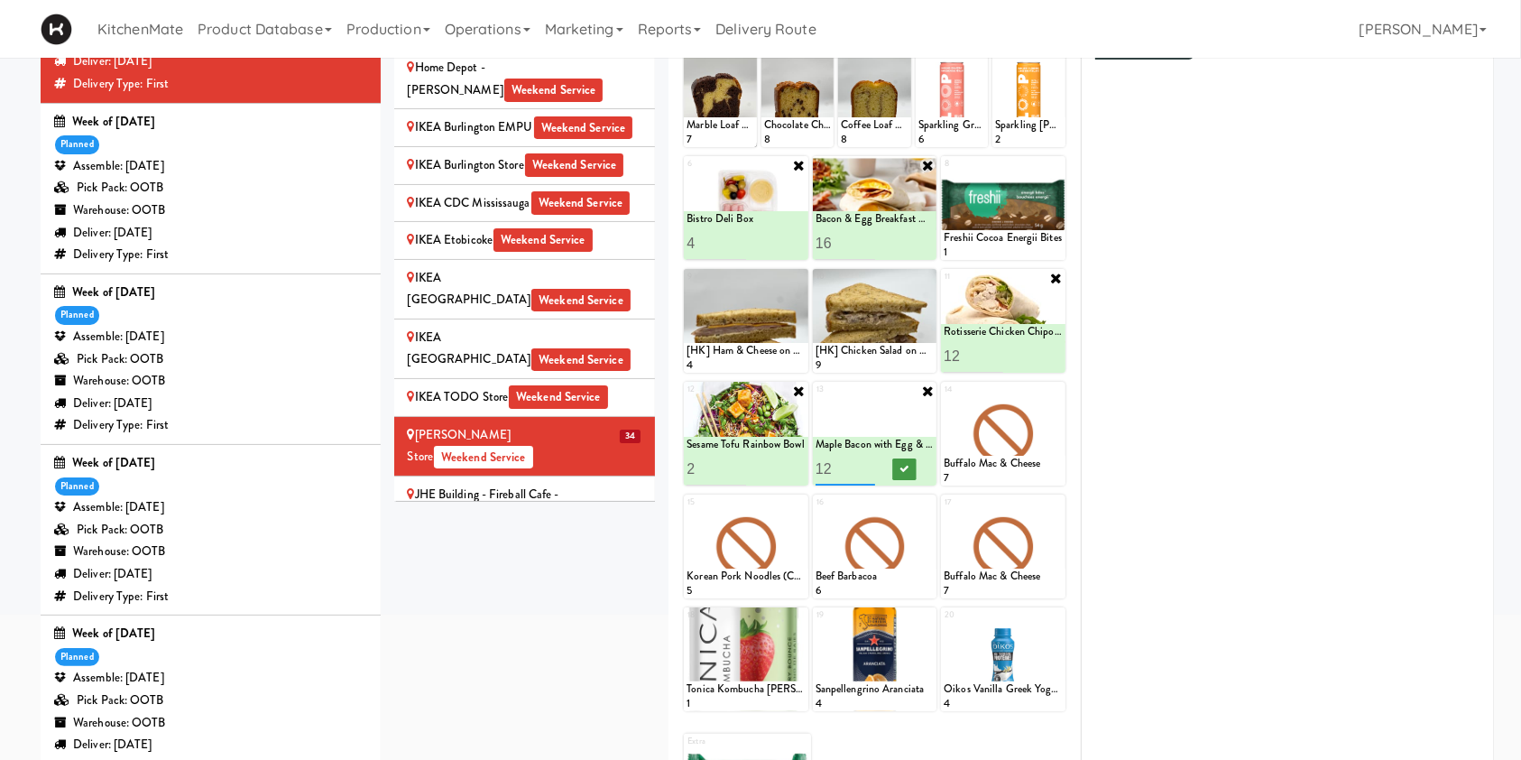
type input "12"
click at [899, 474] on button at bounding box center [903, 469] width 23 height 22
click at [611, 570] on div "Sites 100 Sheppard Ave - Lobby 110 Sheppard Ave E Weekend Service 1900 Minnesot…" at bounding box center [944, 383] width 1101 height 939
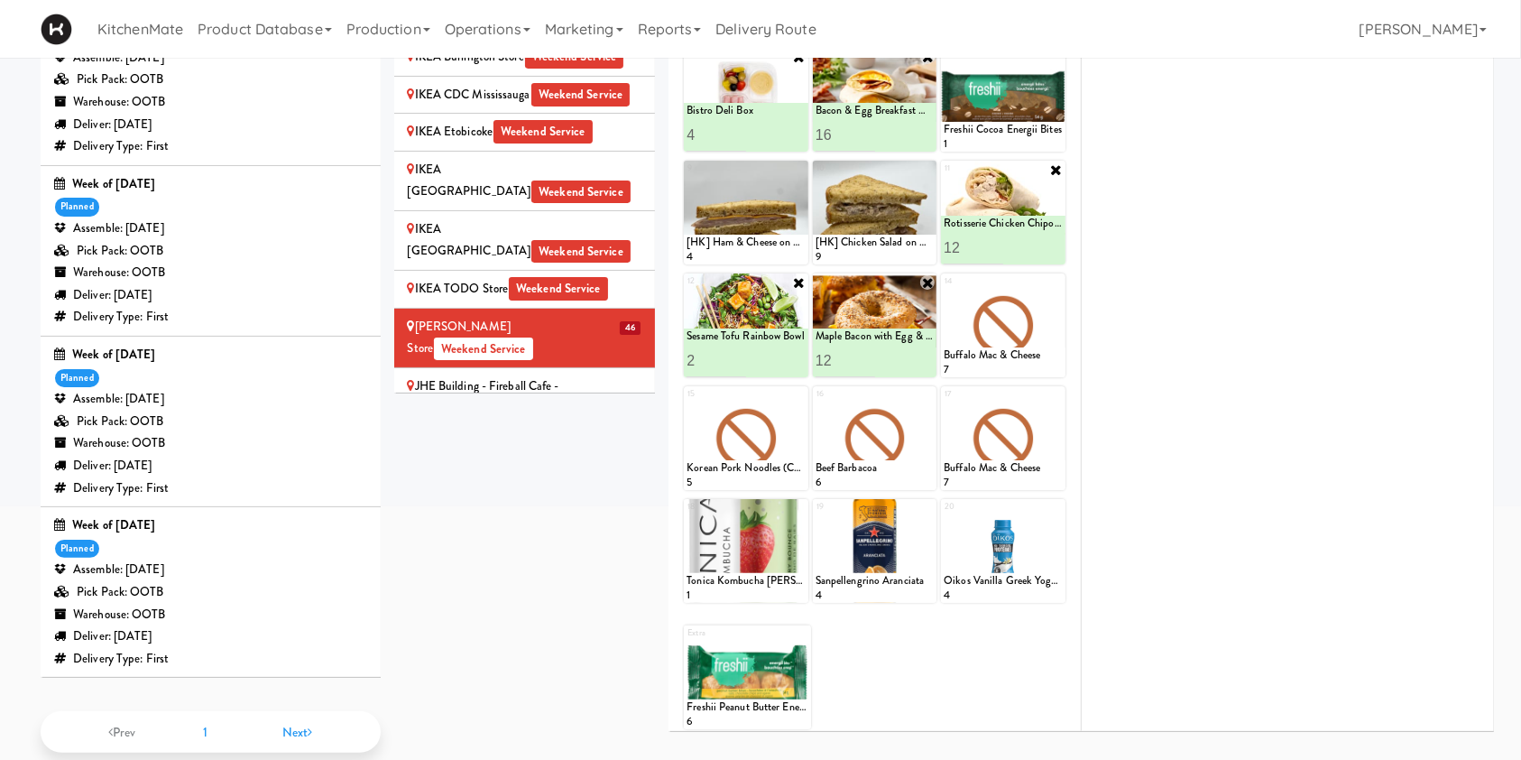
scroll to position [212, 0]
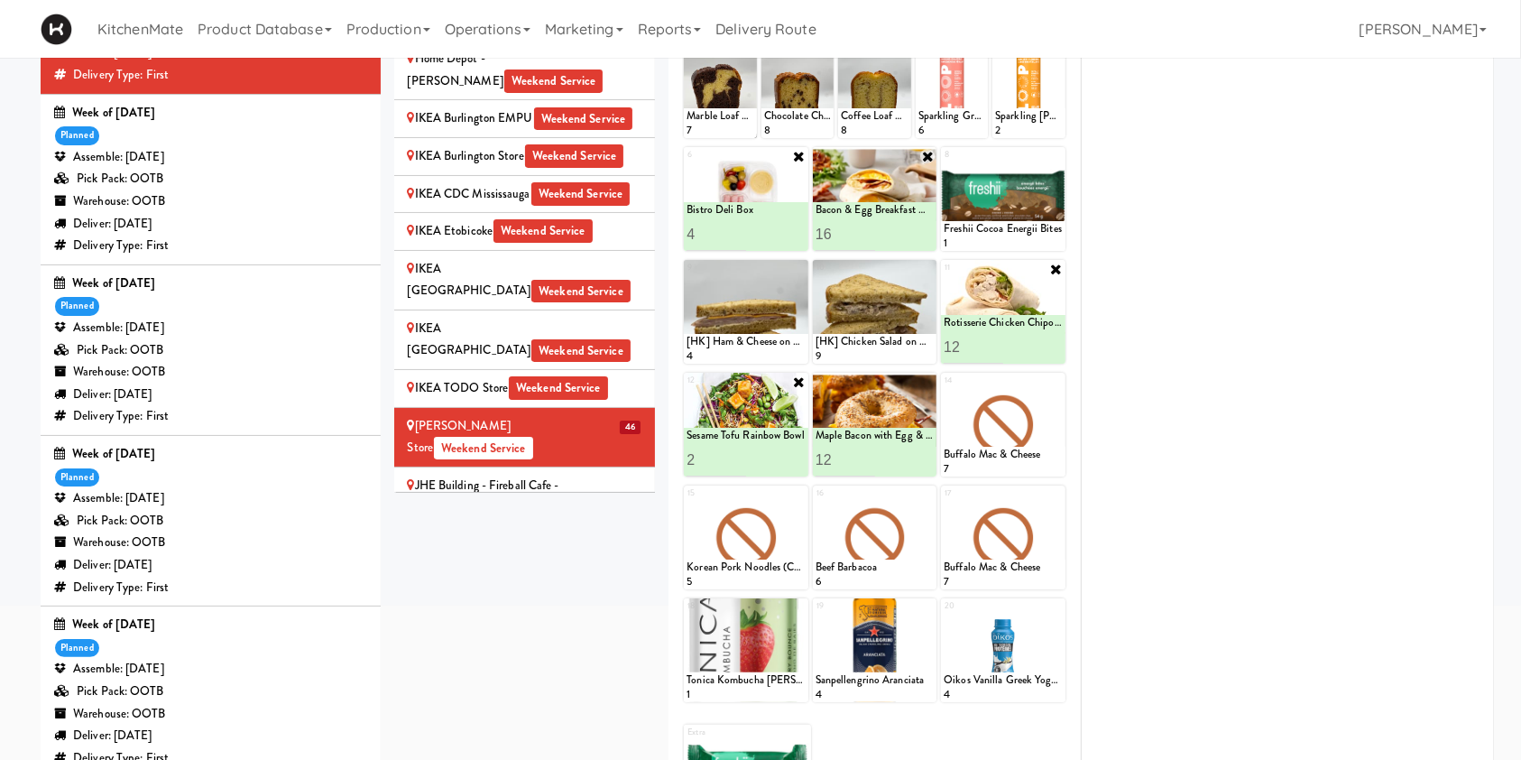
click at [541, 547] on div "Sites 100 Sheppard Ave - Lobby 110 Sheppard Ave E Weekend Service 1900 Minnesot…" at bounding box center [944, 374] width 1101 height 939
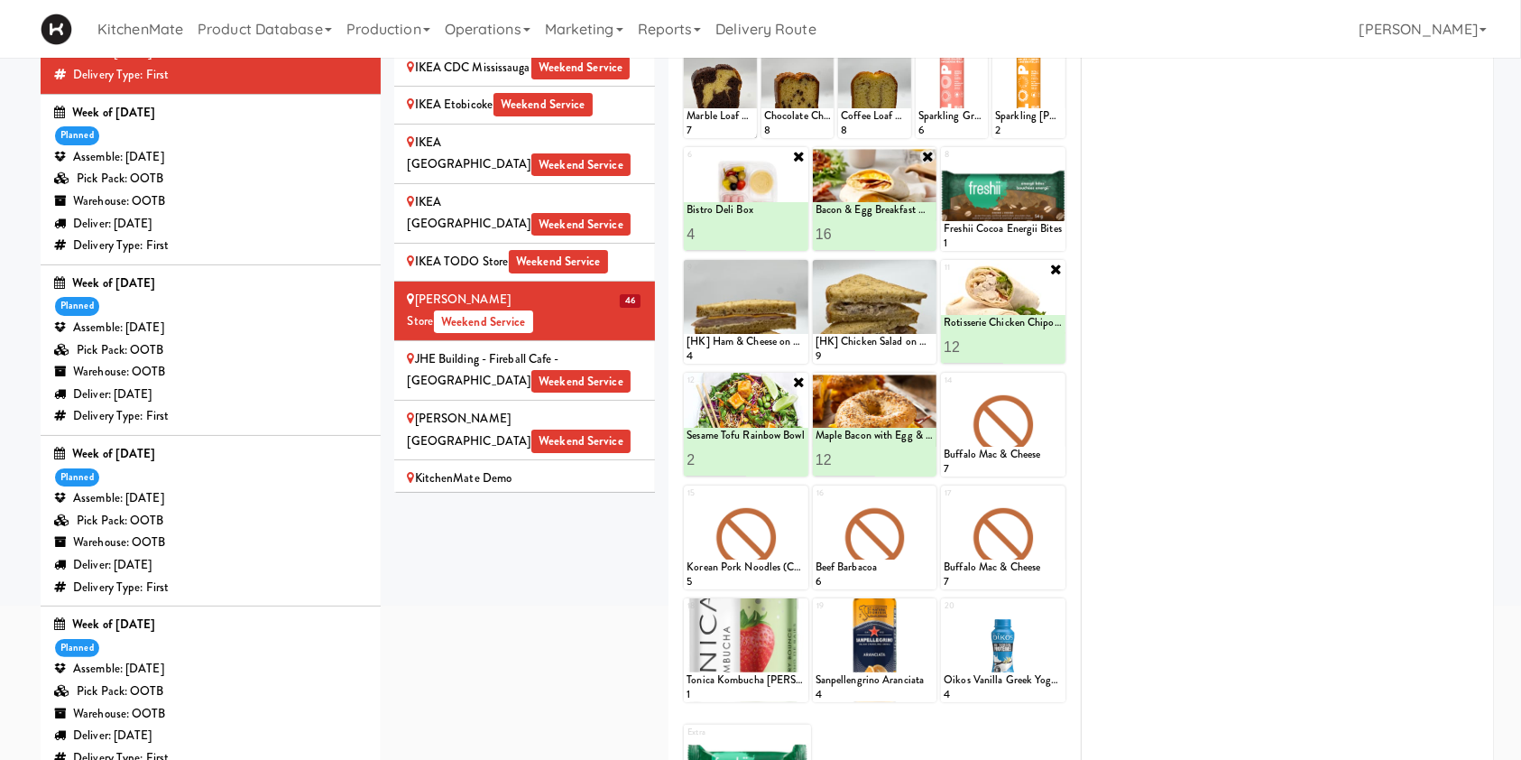
scroll to position [1799, 0]
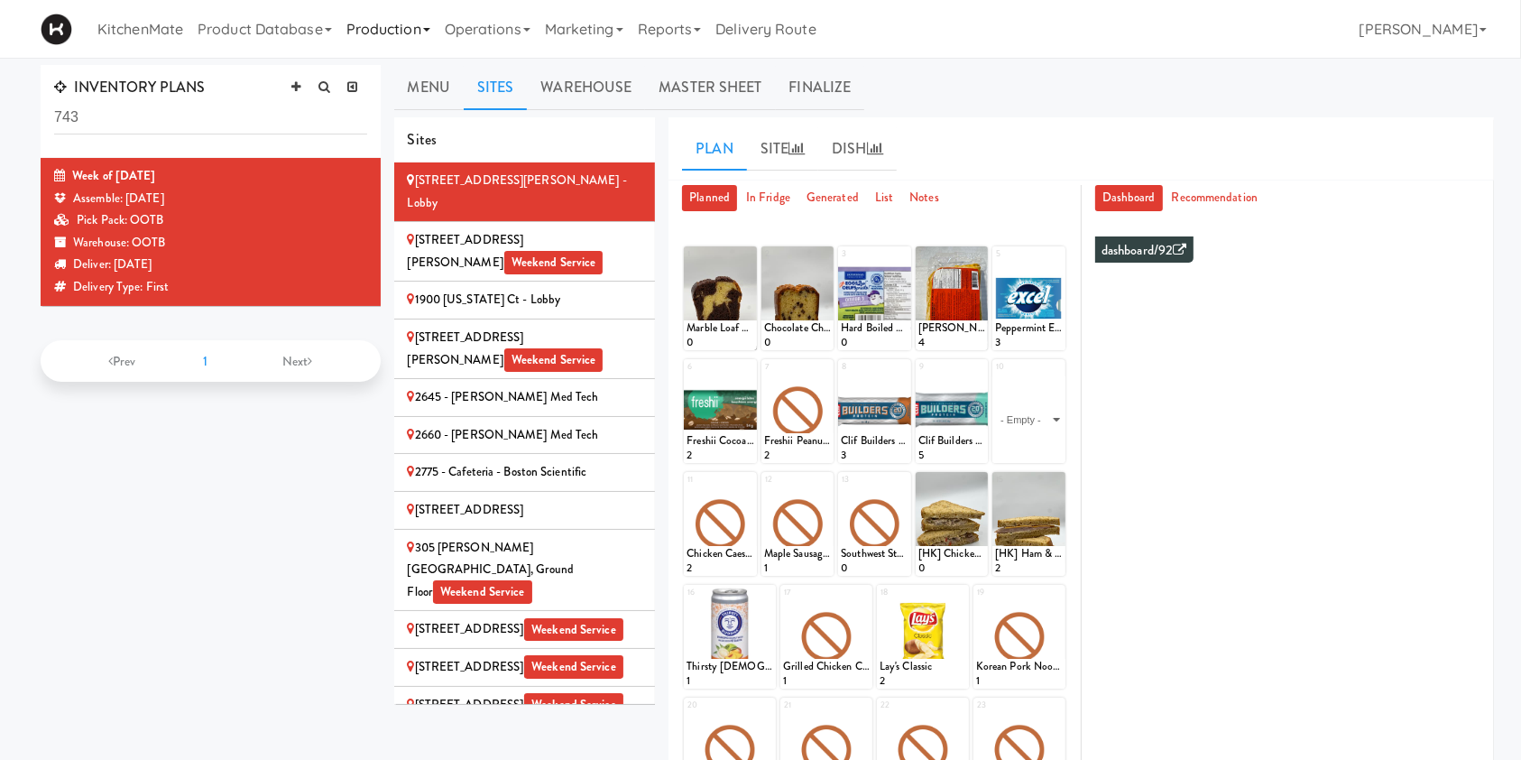
click at [386, 31] on link "Production" at bounding box center [388, 29] width 98 height 58
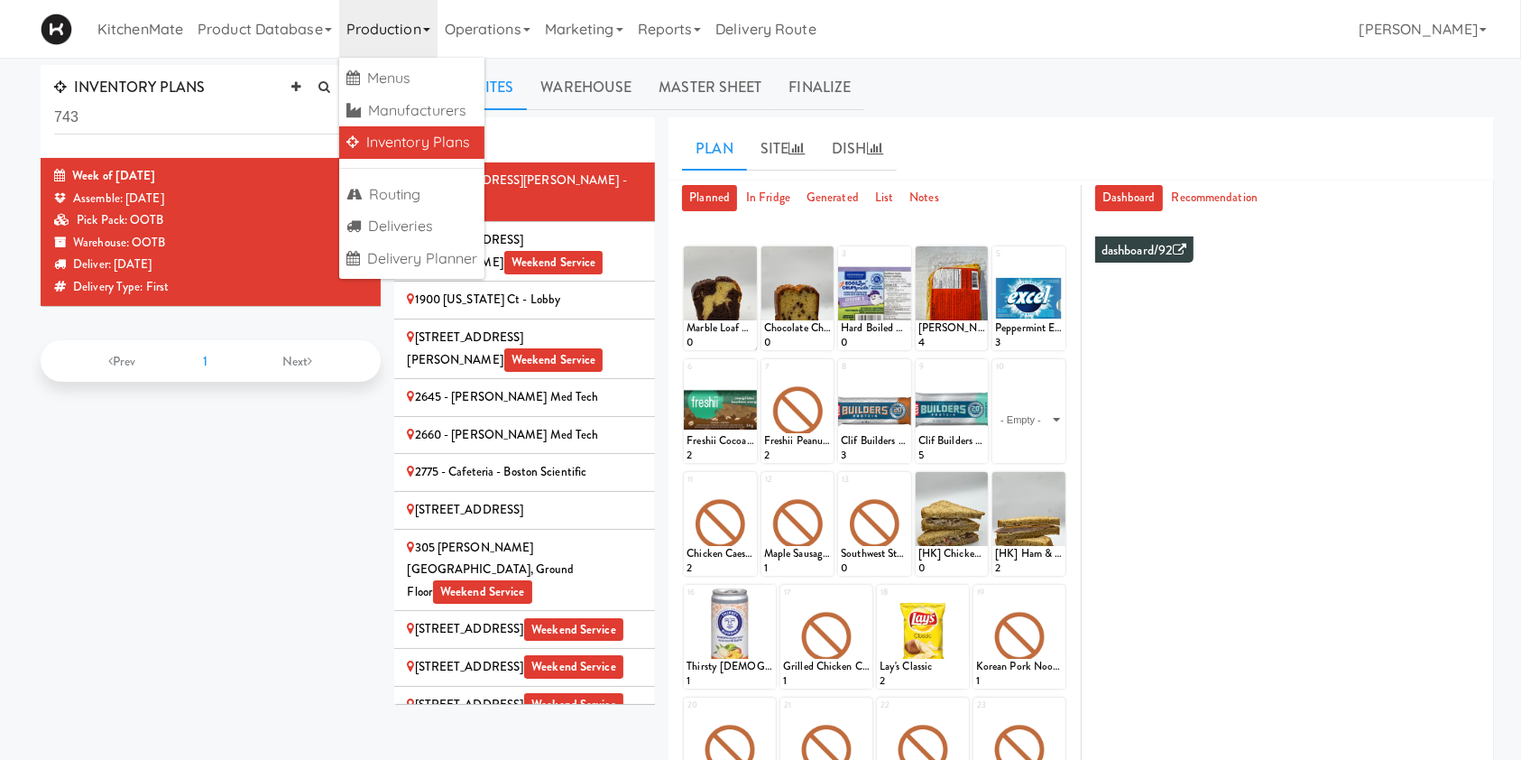
click at [377, 142] on link "Inventory Plans" at bounding box center [412, 142] width 146 height 32
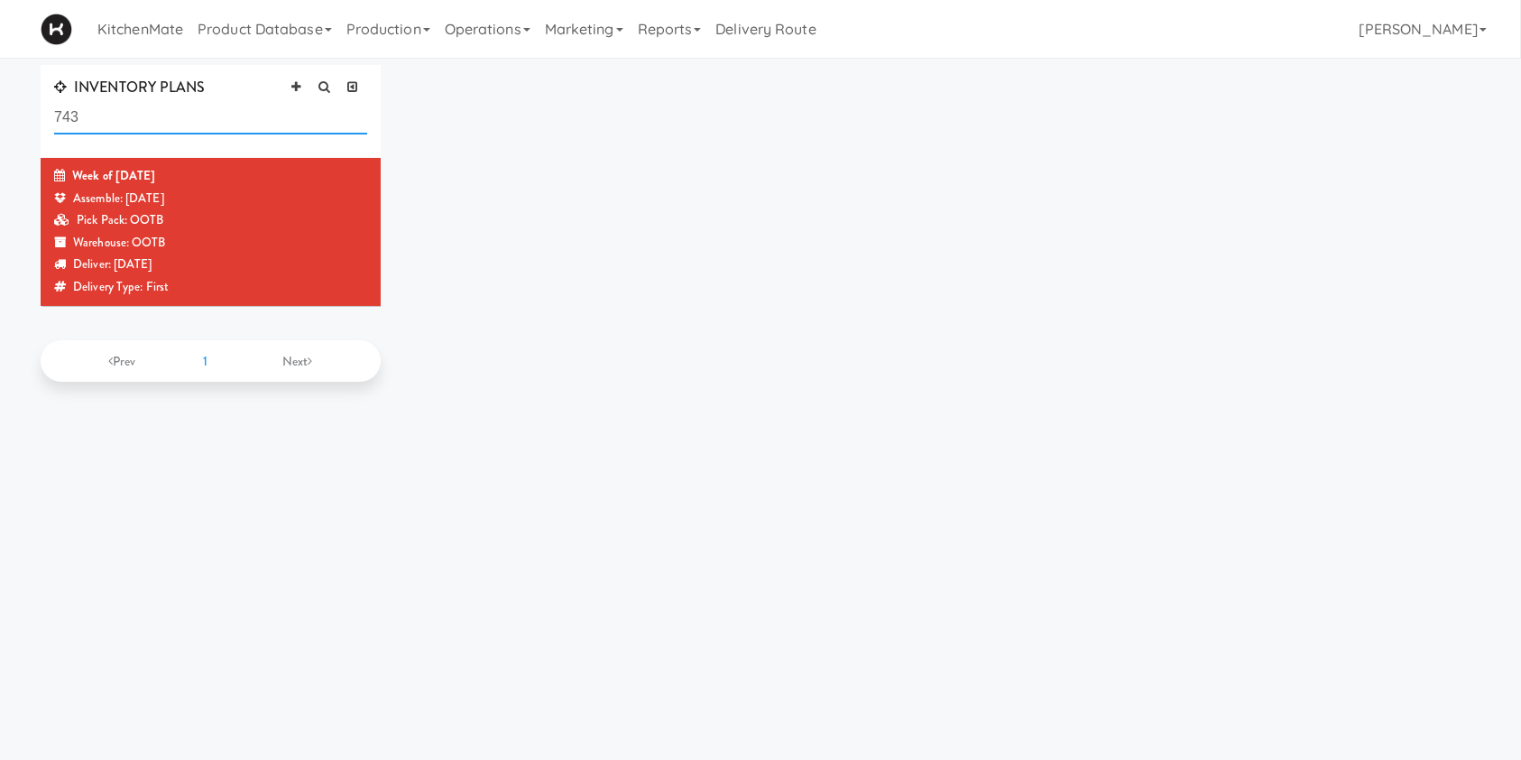
click at [164, 115] on input "743" at bounding box center [210, 117] width 313 height 33
type input "\"
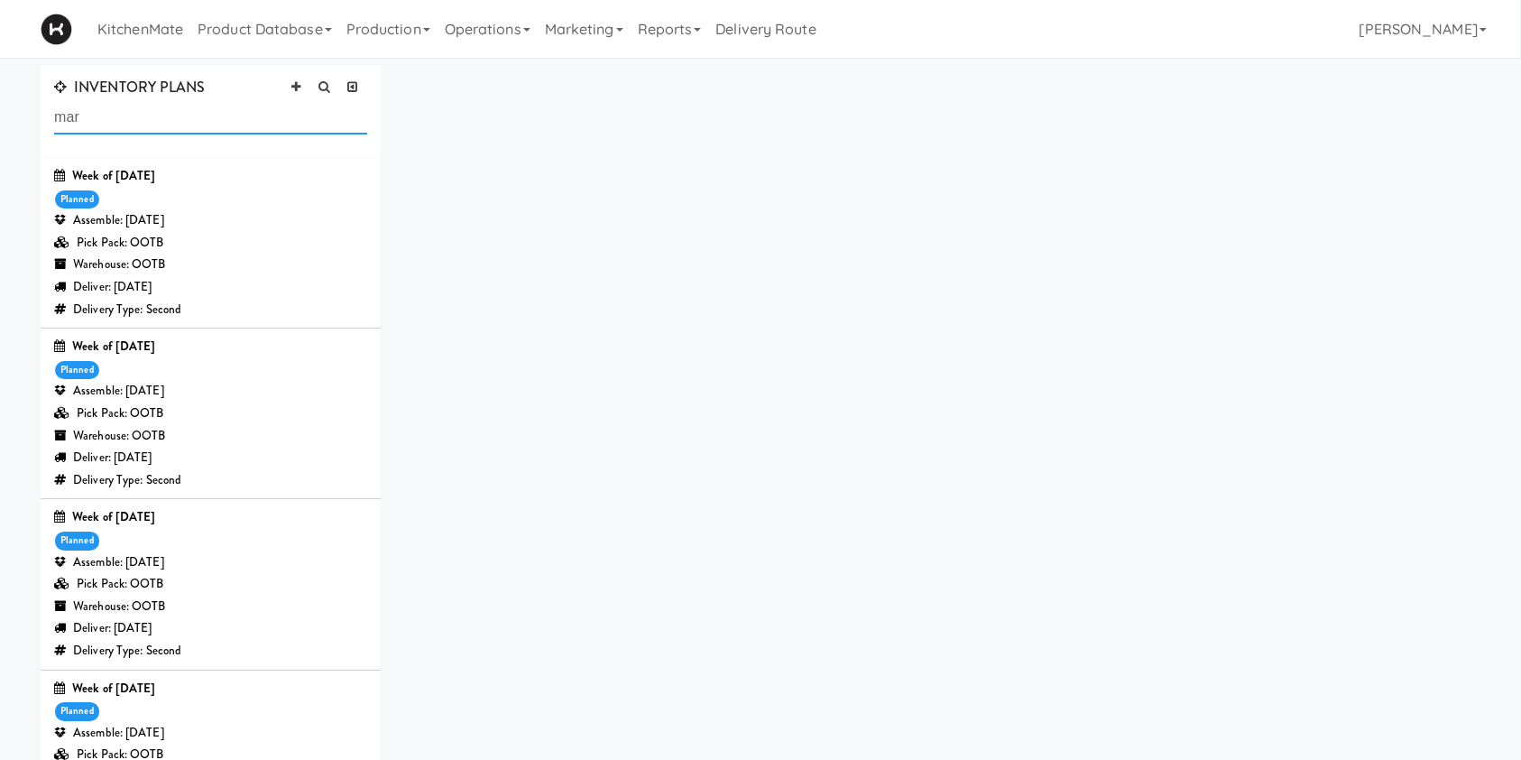
type input "mar"
click at [155, 552] on div "Assemble: [DATE]" at bounding box center [210, 562] width 313 height 23
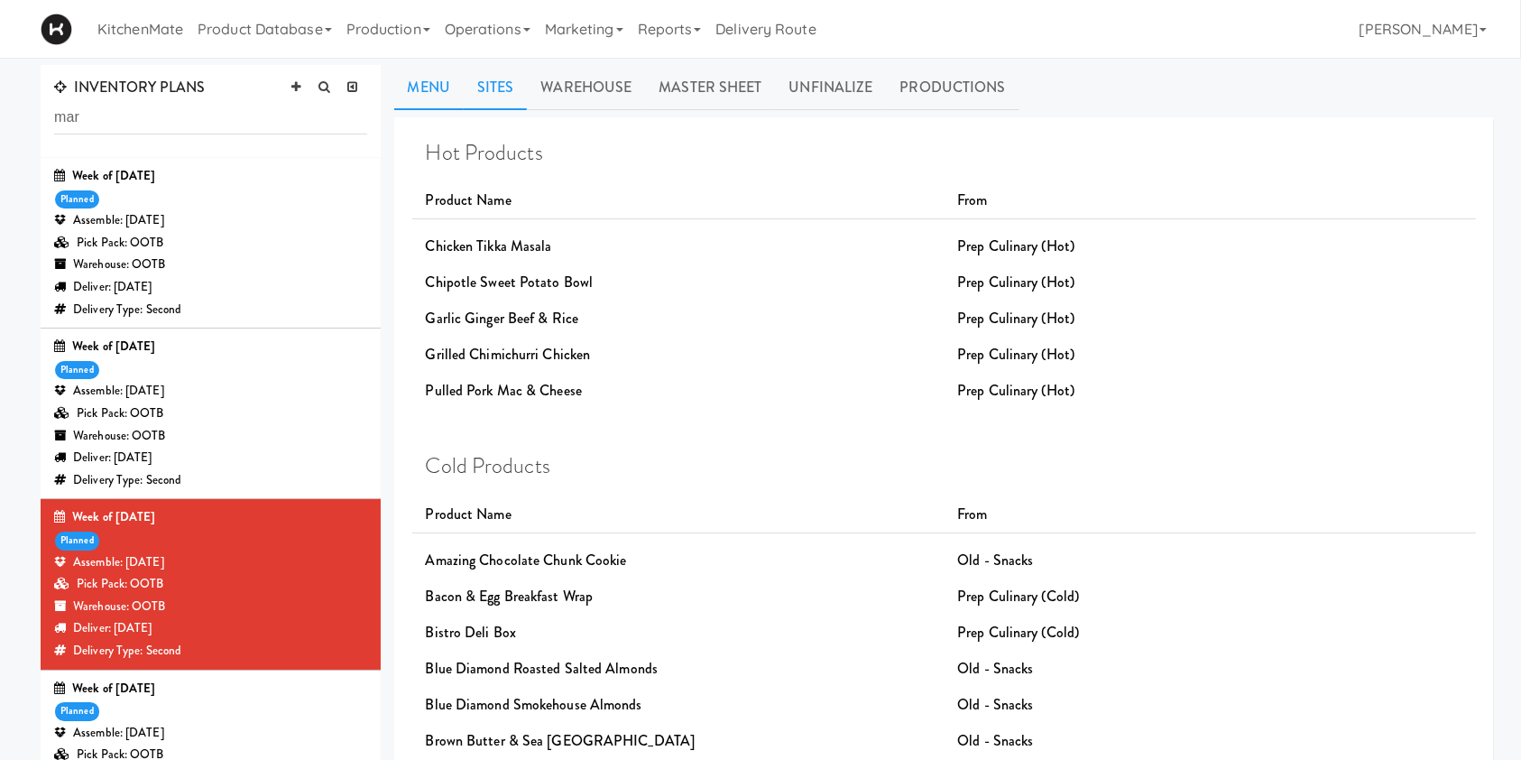
click at [500, 92] on link "Sites" at bounding box center [496, 87] width 64 height 45
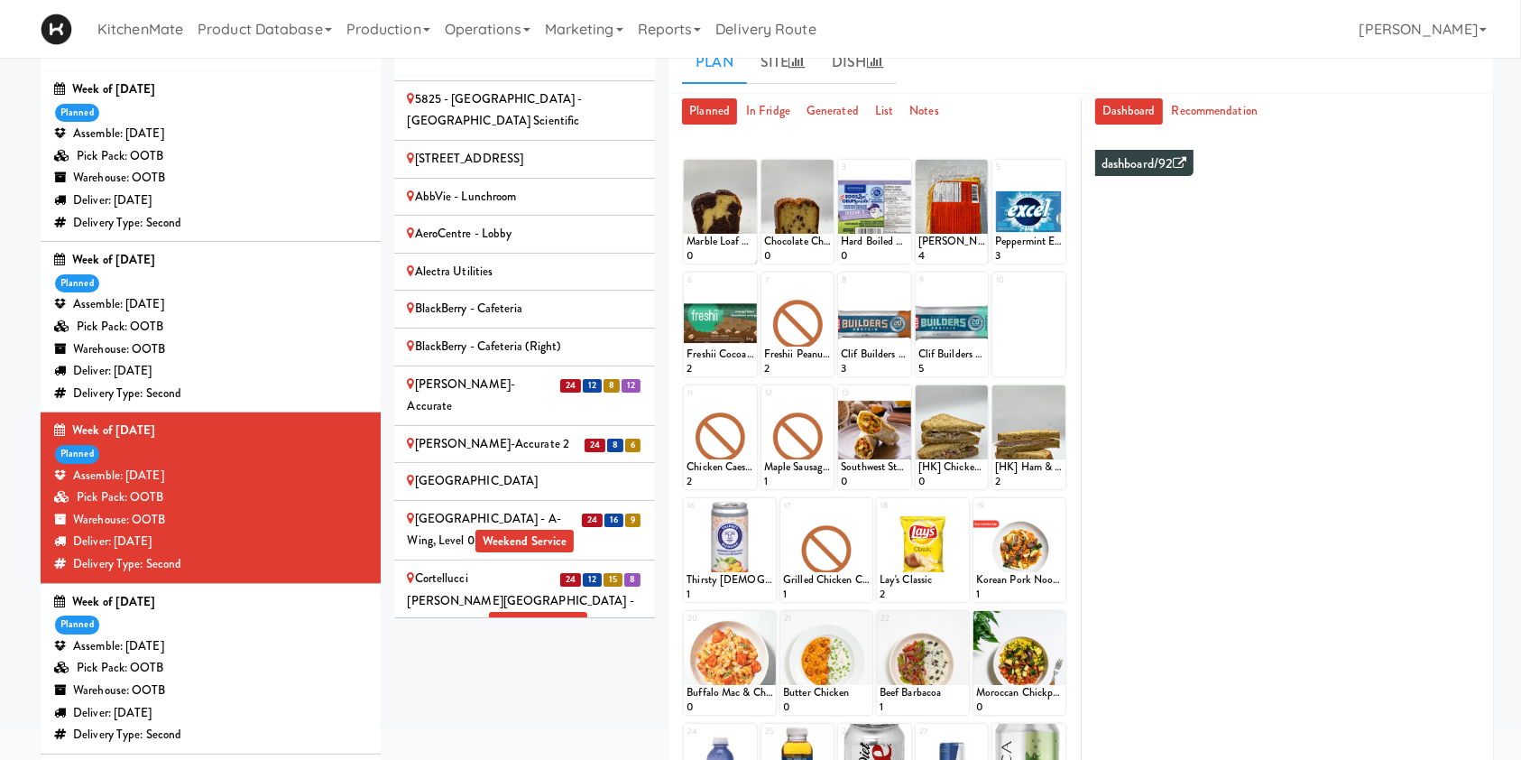
scroll to position [595, 0]
click at [450, 506] on div "Cambridge Memorial Hospital - A-Wing, Level 0 Weekend Service" at bounding box center [525, 528] width 235 height 44
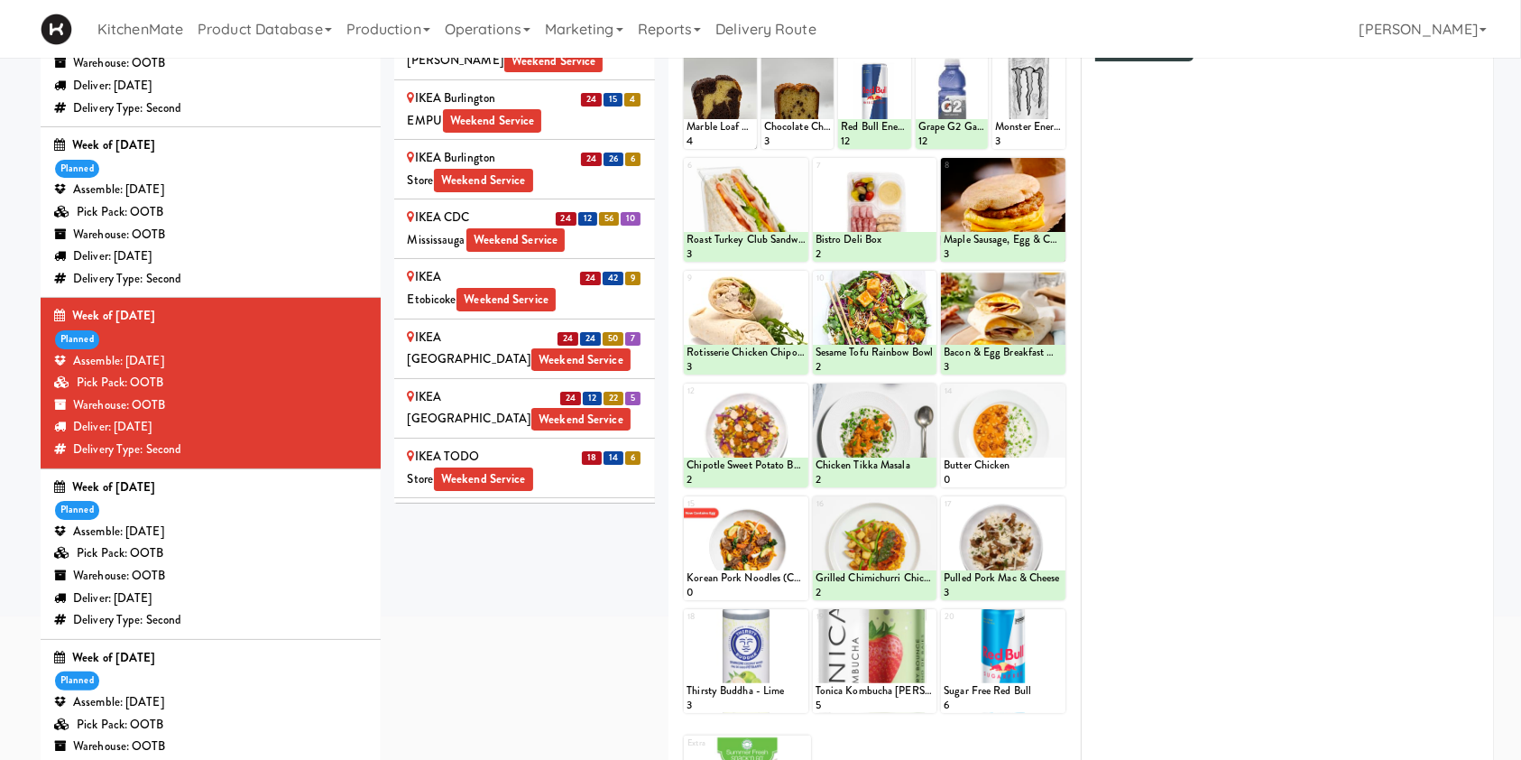
scroll to position [1765, 0]
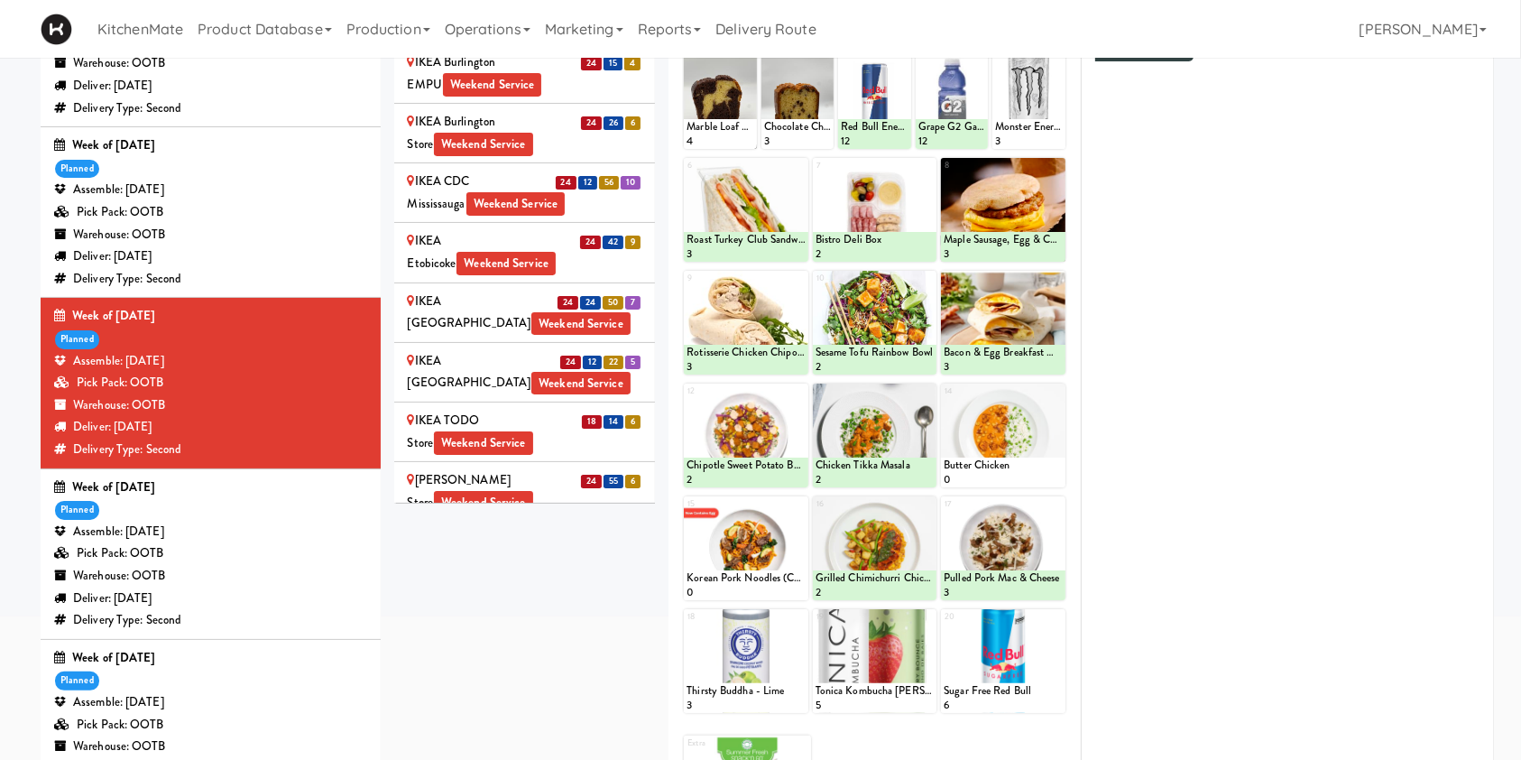
click at [501, 469] on div "IKEA Vaughan Store Weekend Service" at bounding box center [525, 491] width 235 height 44
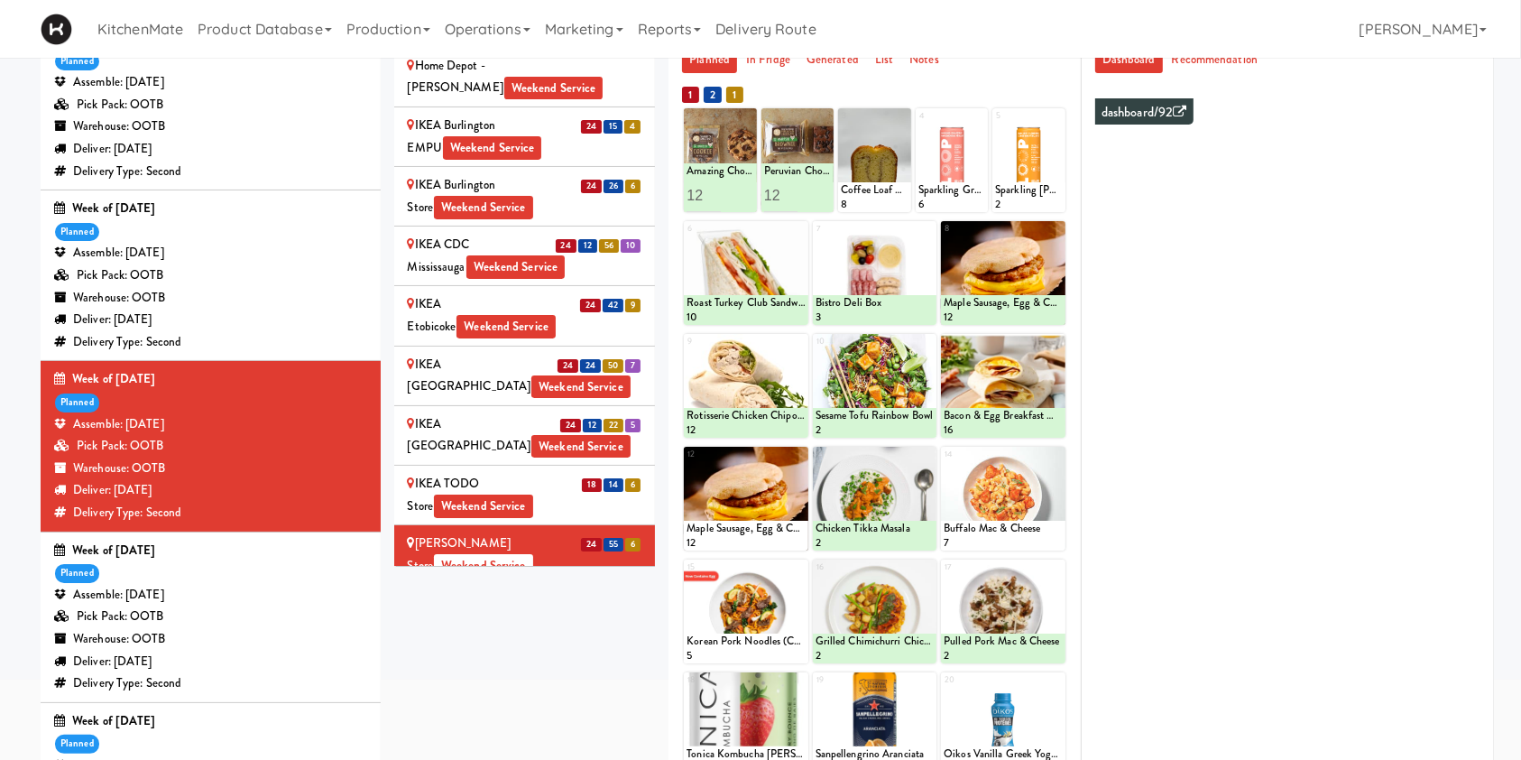
scroll to position [187, 0]
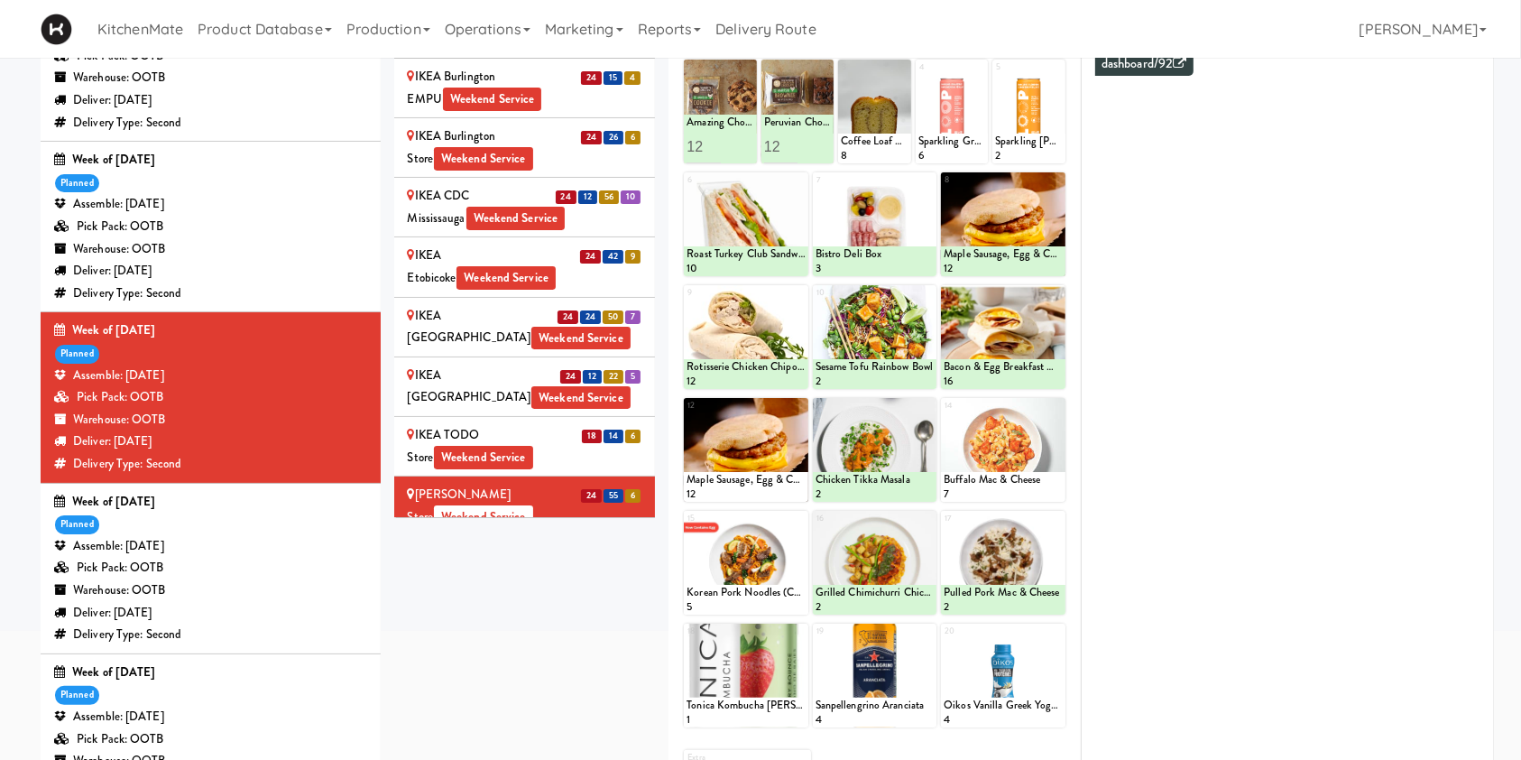
click at [1083, 587] on div "Dashboard Recommendation dashboard/92 Not available for second deliveries" at bounding box center [1288, 353] width 412 height 710
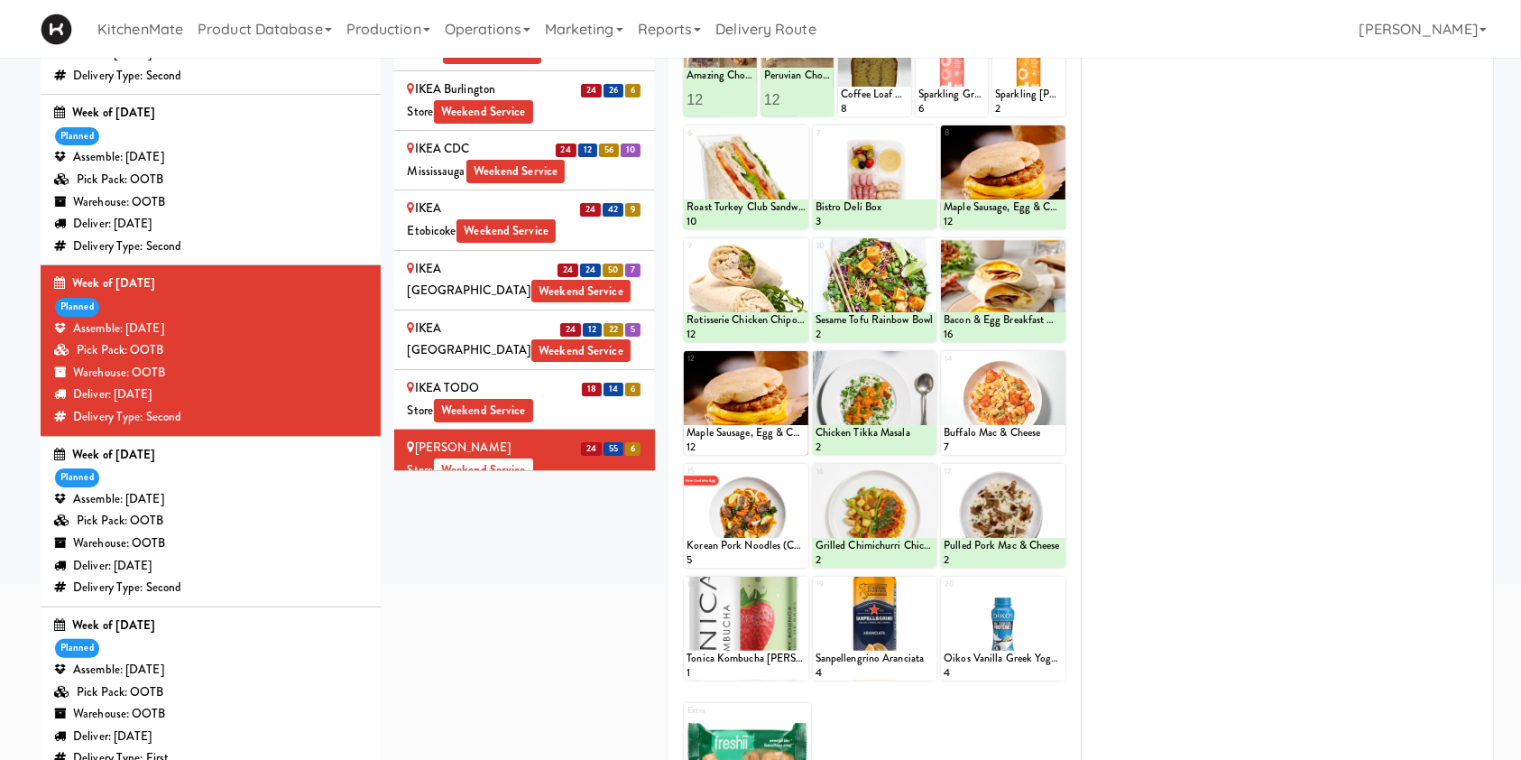
scroll to position [226, 0]
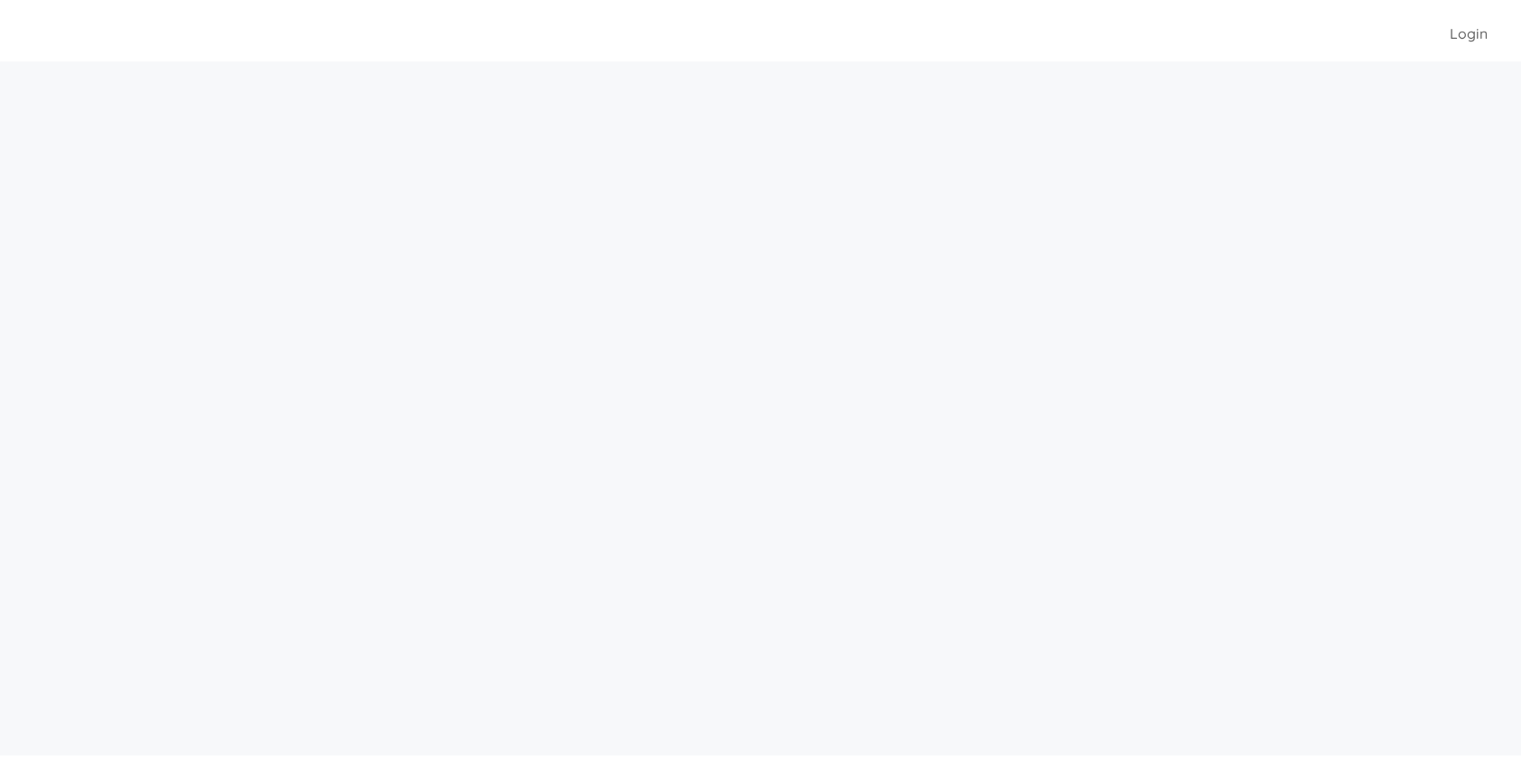
scroll to position [35, 0]
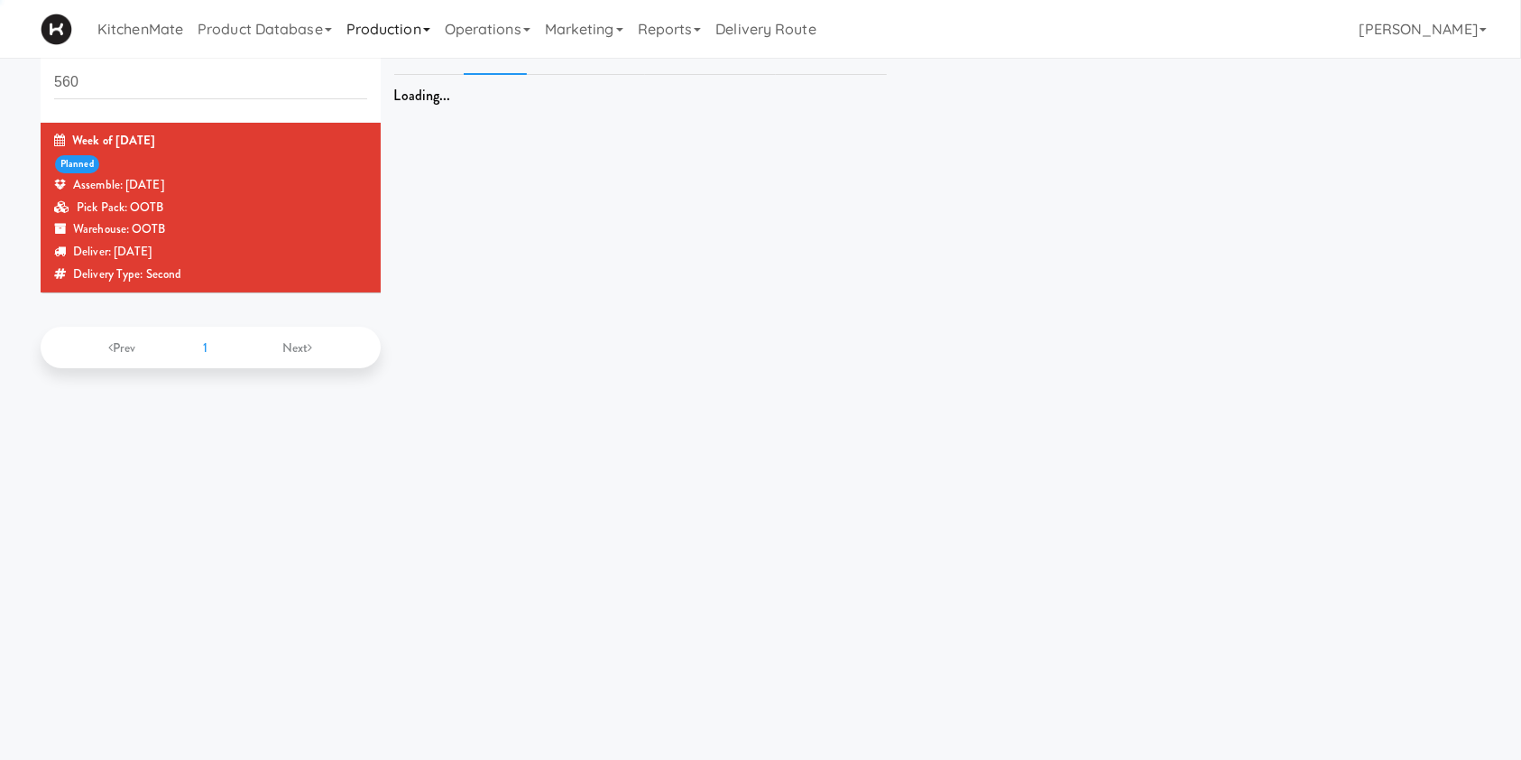
click at [410, 5] on link "Production" at bounding box center [388, 29] width 98 height 58
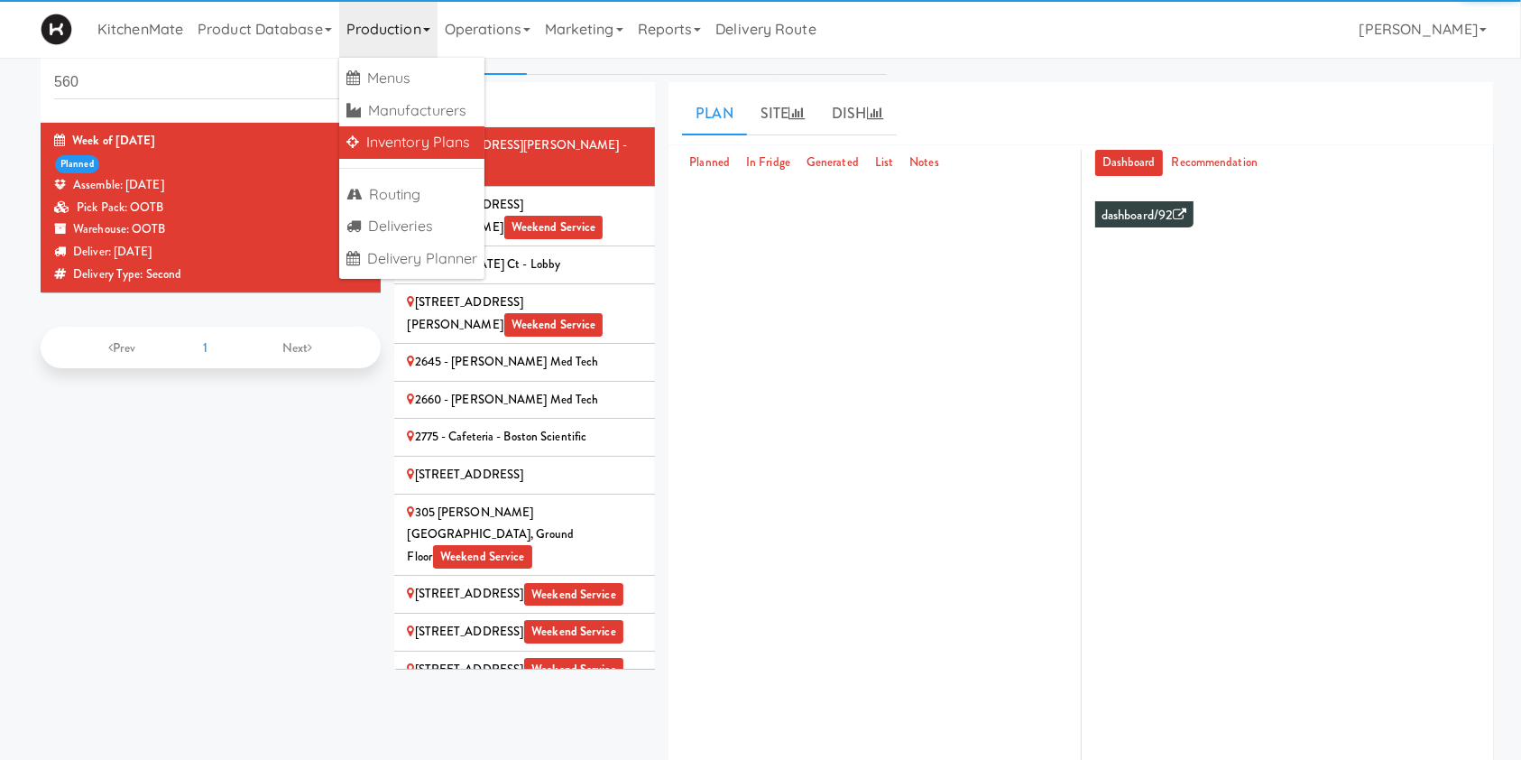
click at [404, 23] on link "Production" at bounding box center [388, 29] width 98 height 58
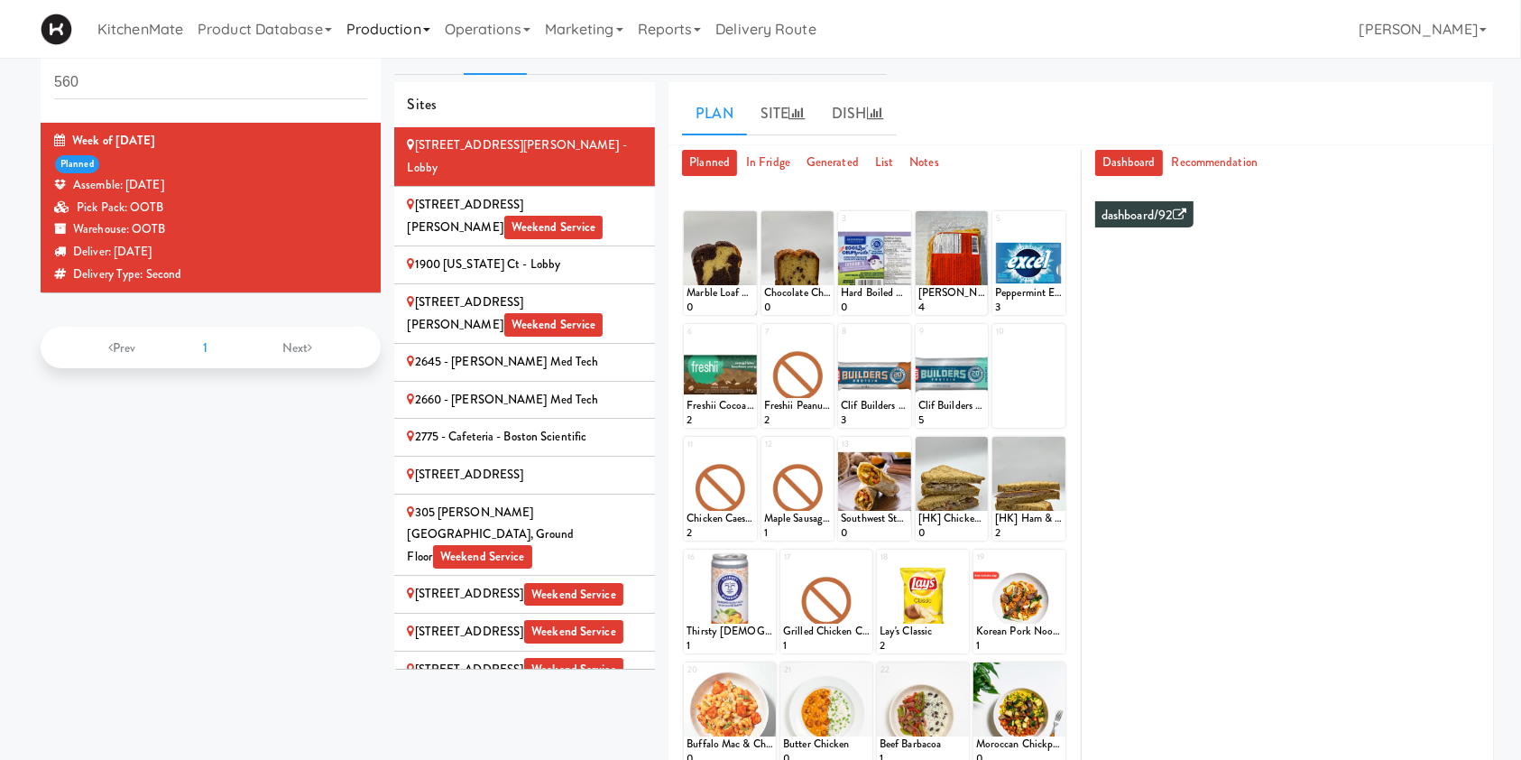
click at [411, 19] on link "Production" at bounding box center [388, 29] width 98 height 58
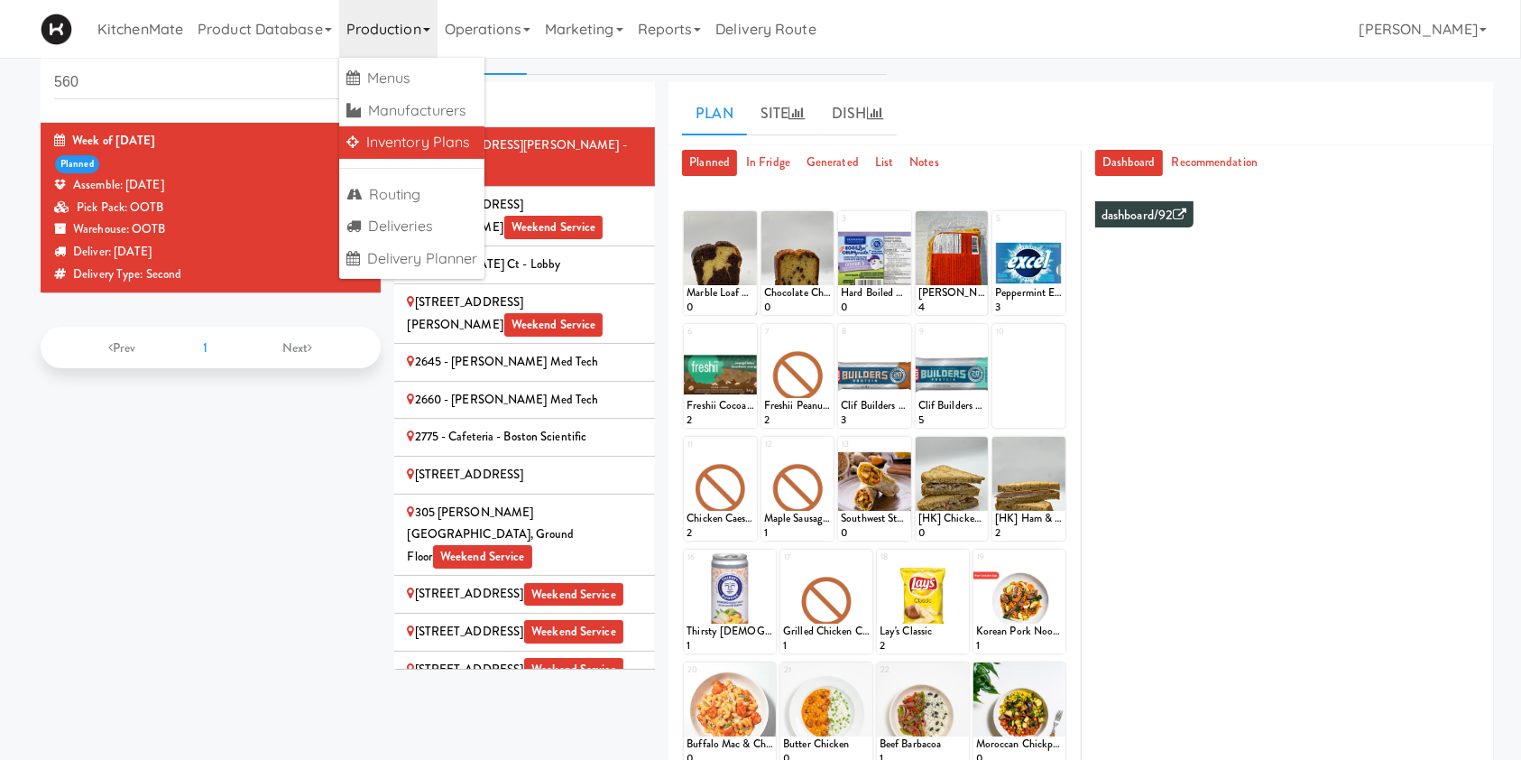
click at [408, 134] on link "Inventory Plans" at bounding box center [412, 142] width 146 height 32
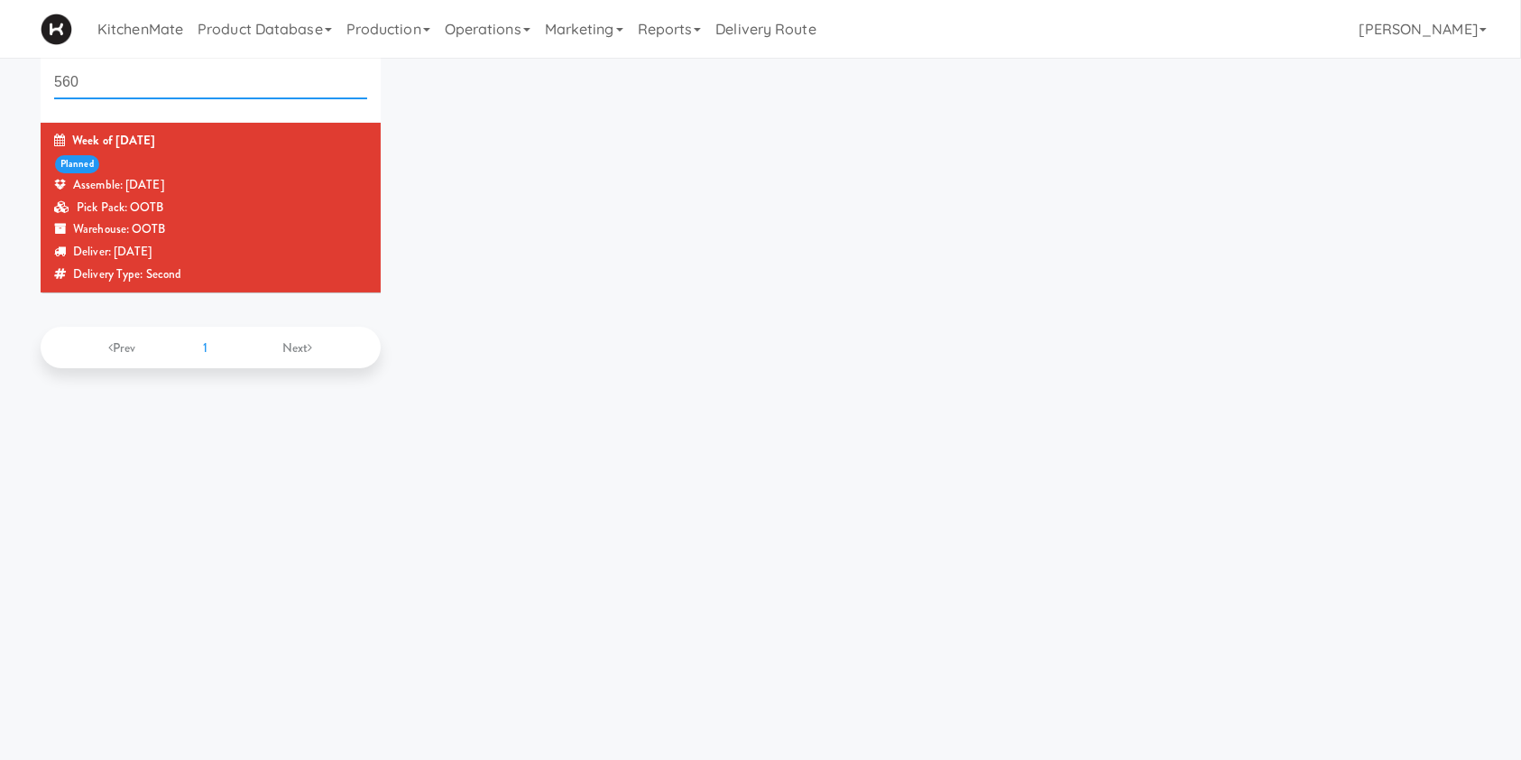
click at [257, 83] on input "560" at bounding box center [210, 82] width 313 height 33
type input "5"
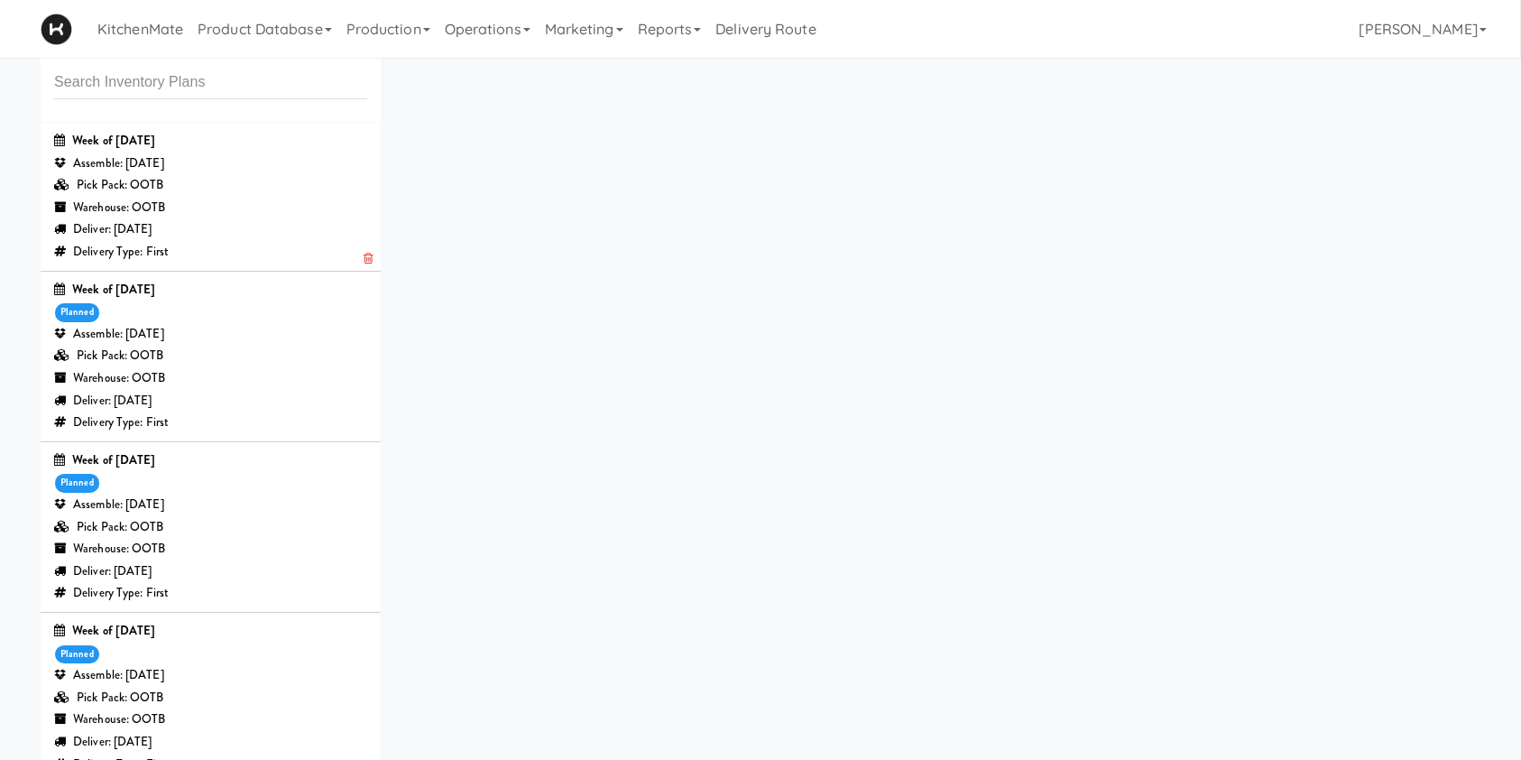
click at [163, 188] on div "Pick Pack: OOTB" at bounding box center [210, 185] width 313 height 23
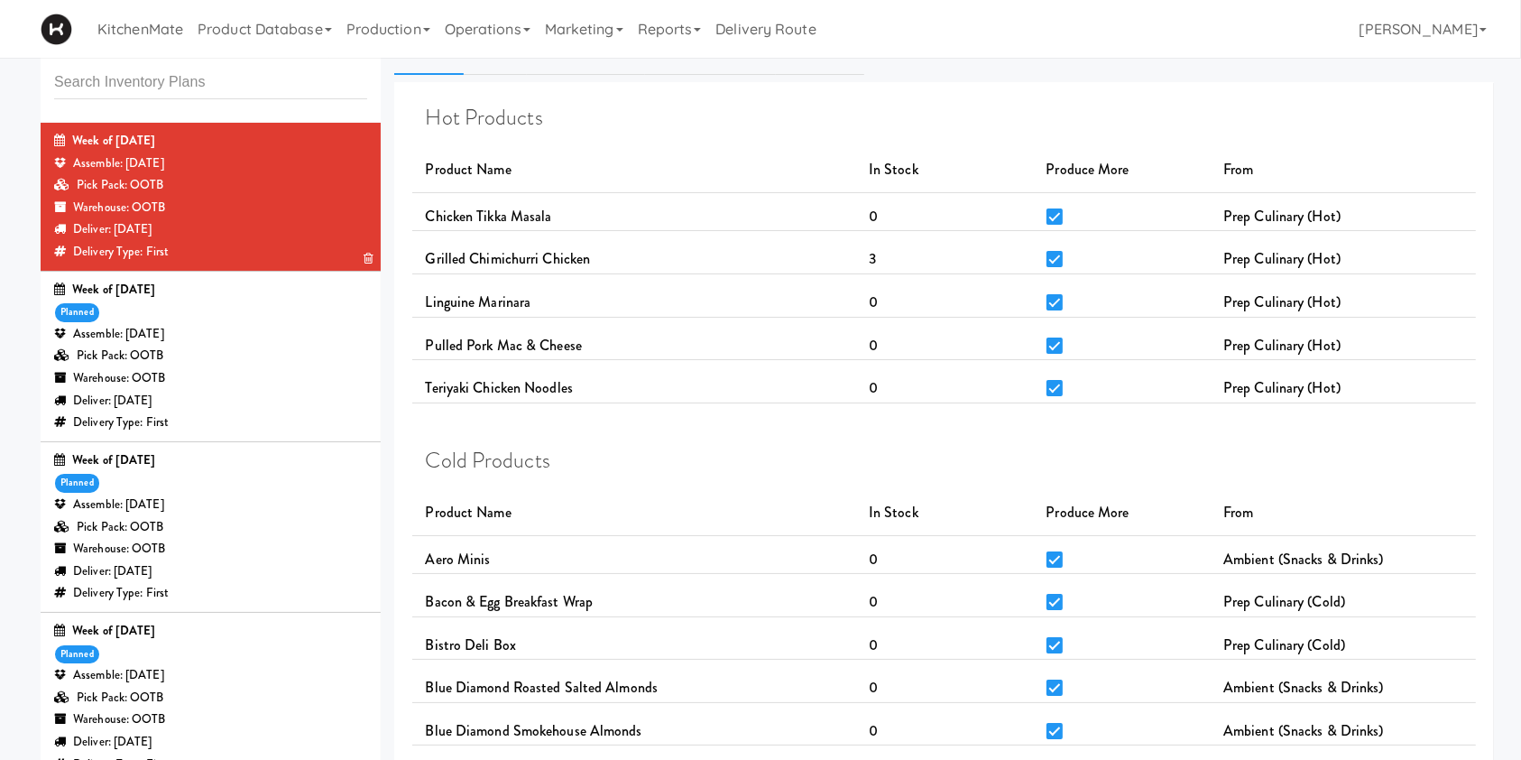
click at [295, 146] on div "Week of [DATE]" at bounding box center [210, 141] width 313 height 23
click at [484, 29] on link "Operations" at bounding box center [488, 29] width 100 height 58
click at [476, 68] on link "Sites" at bounding box center [510, 78] width 144 height 32
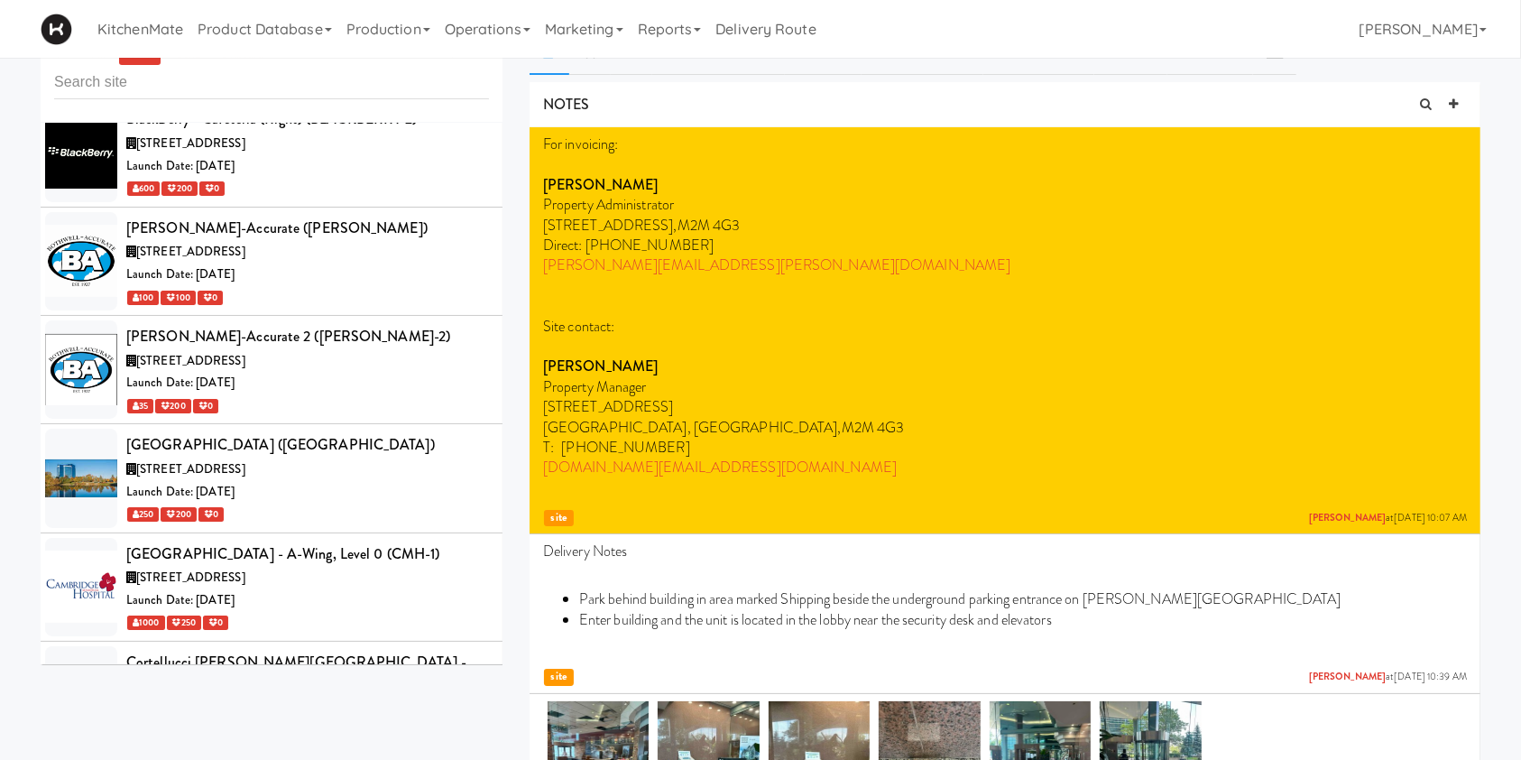
scroll to position [2448, 0]
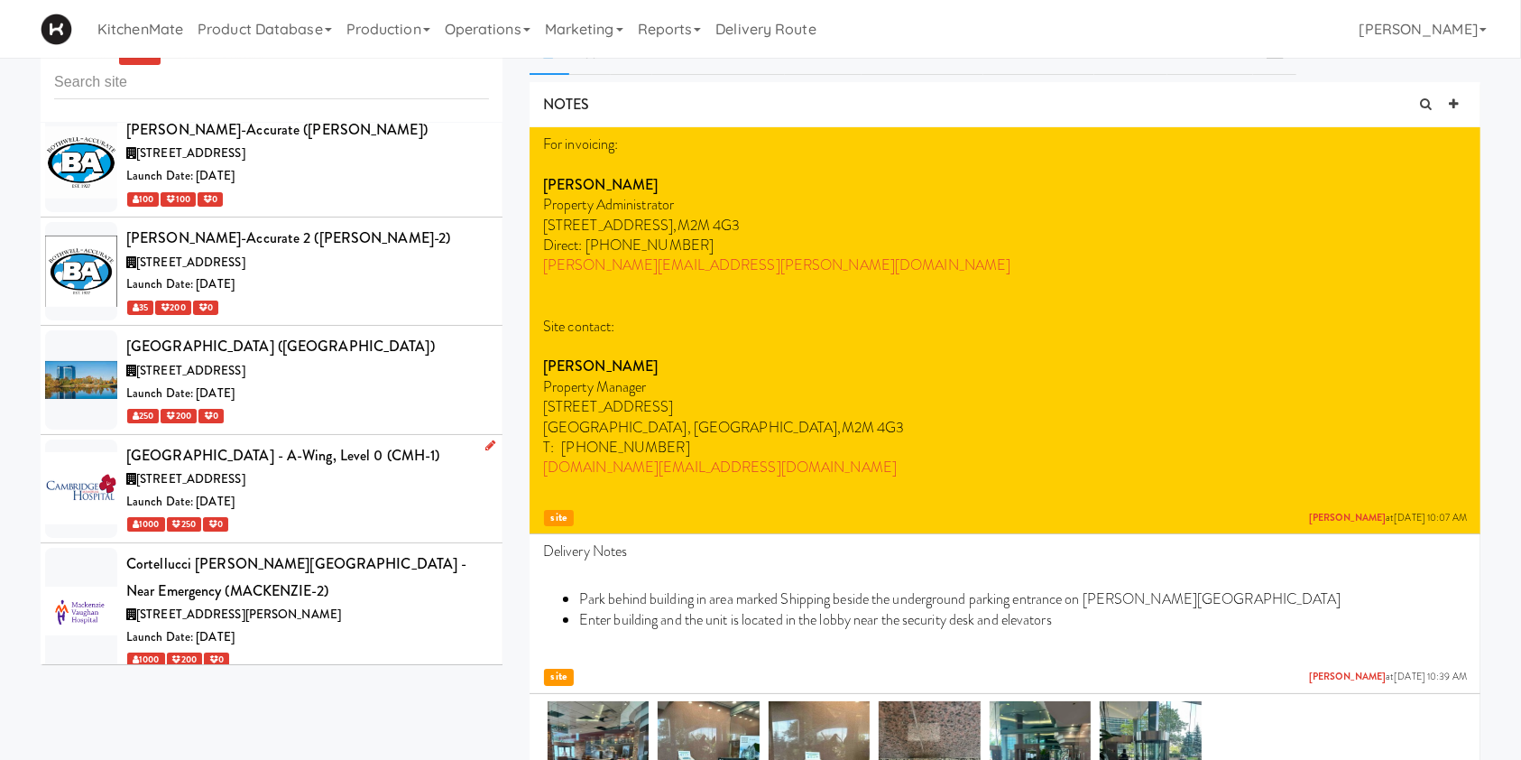
click at [305, 442] on div "[GEOGRAPHIC_DATA] - A-Wing, Level 0 (CMH-1)" at bounding box center [307, 455] width 363 height 27
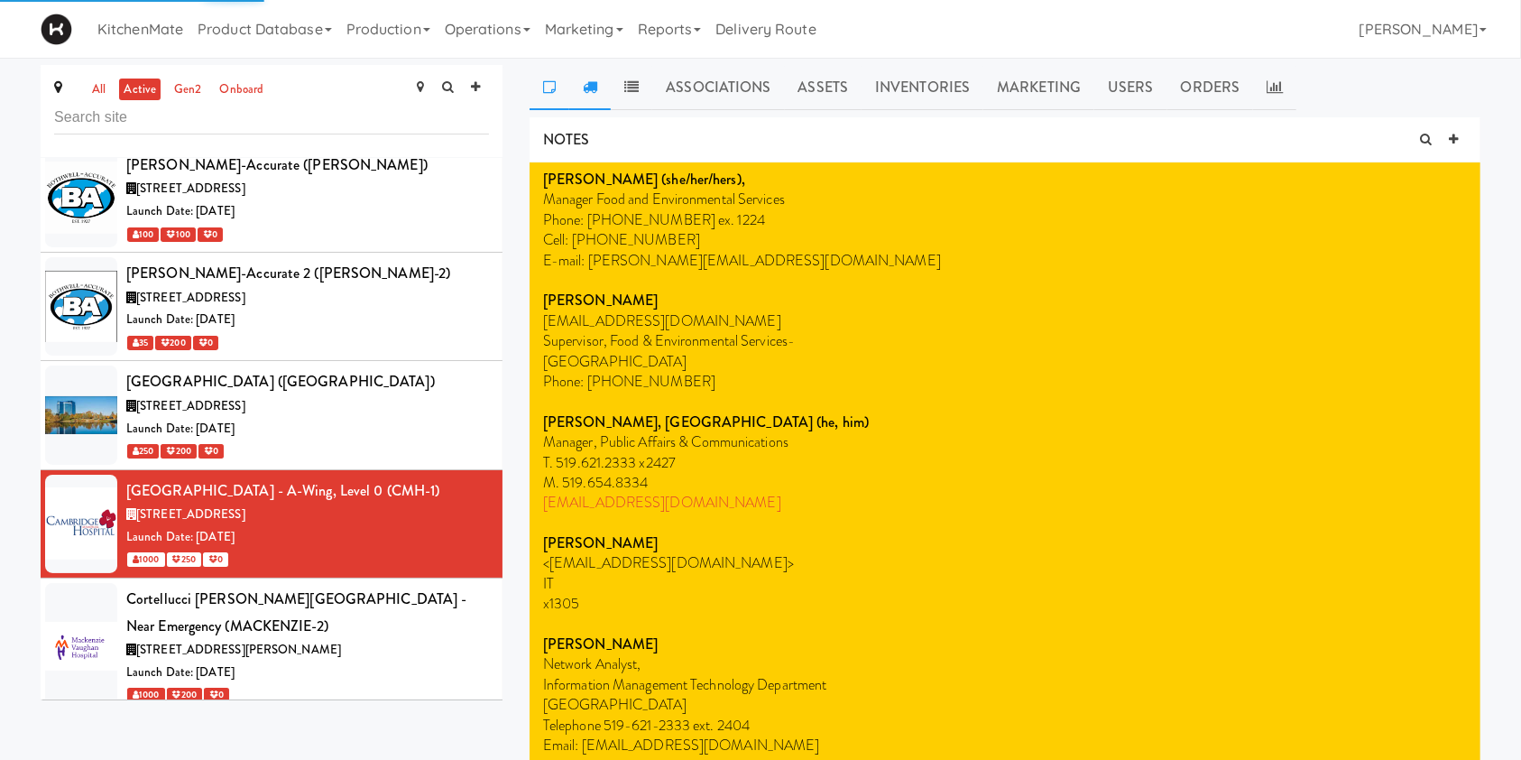
click at [602, 95] on link at bounding box center [589, 87] width 41 height 45
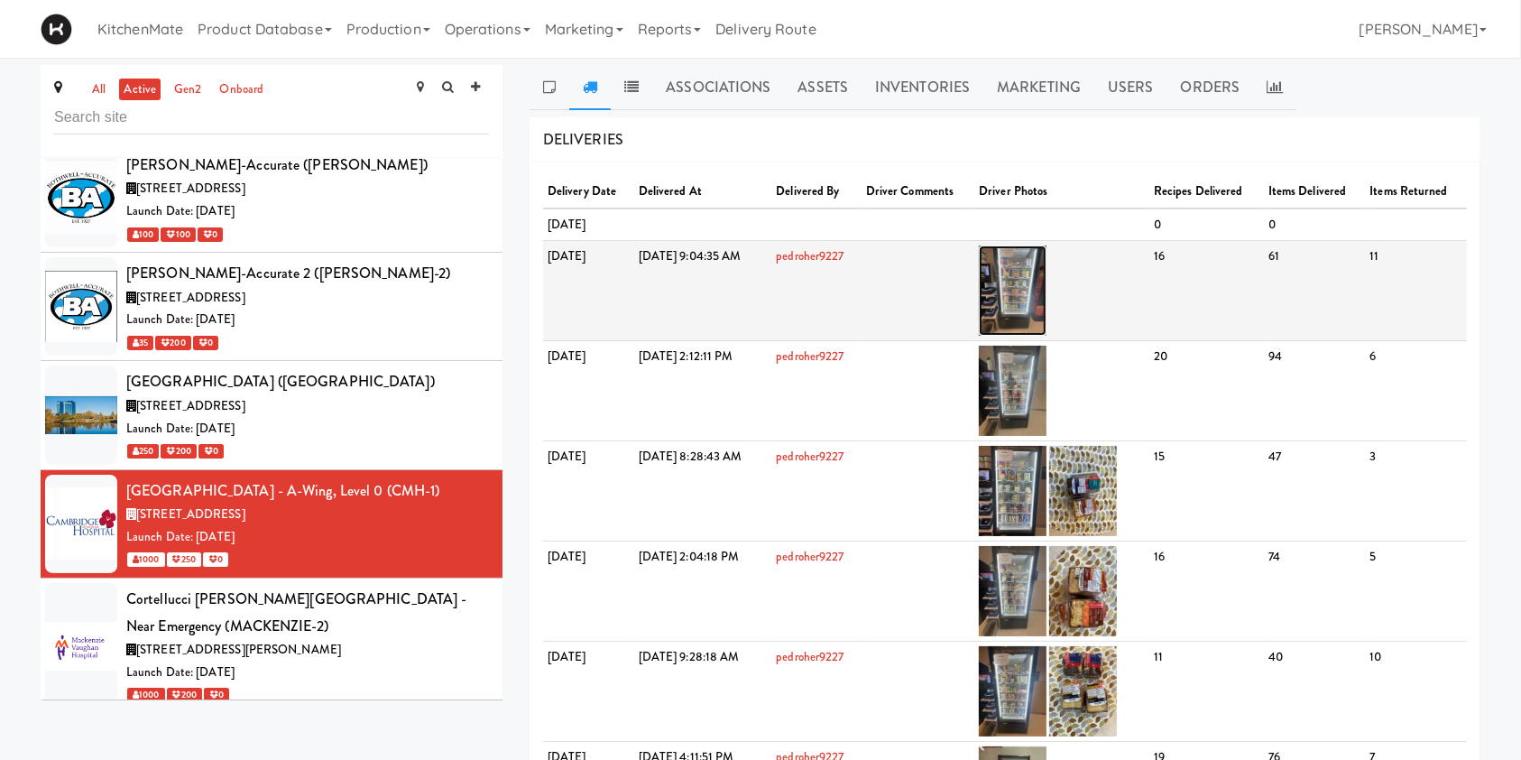
click at [1046, 281] on img at bounding box center [1013, 290] width 68 height 90
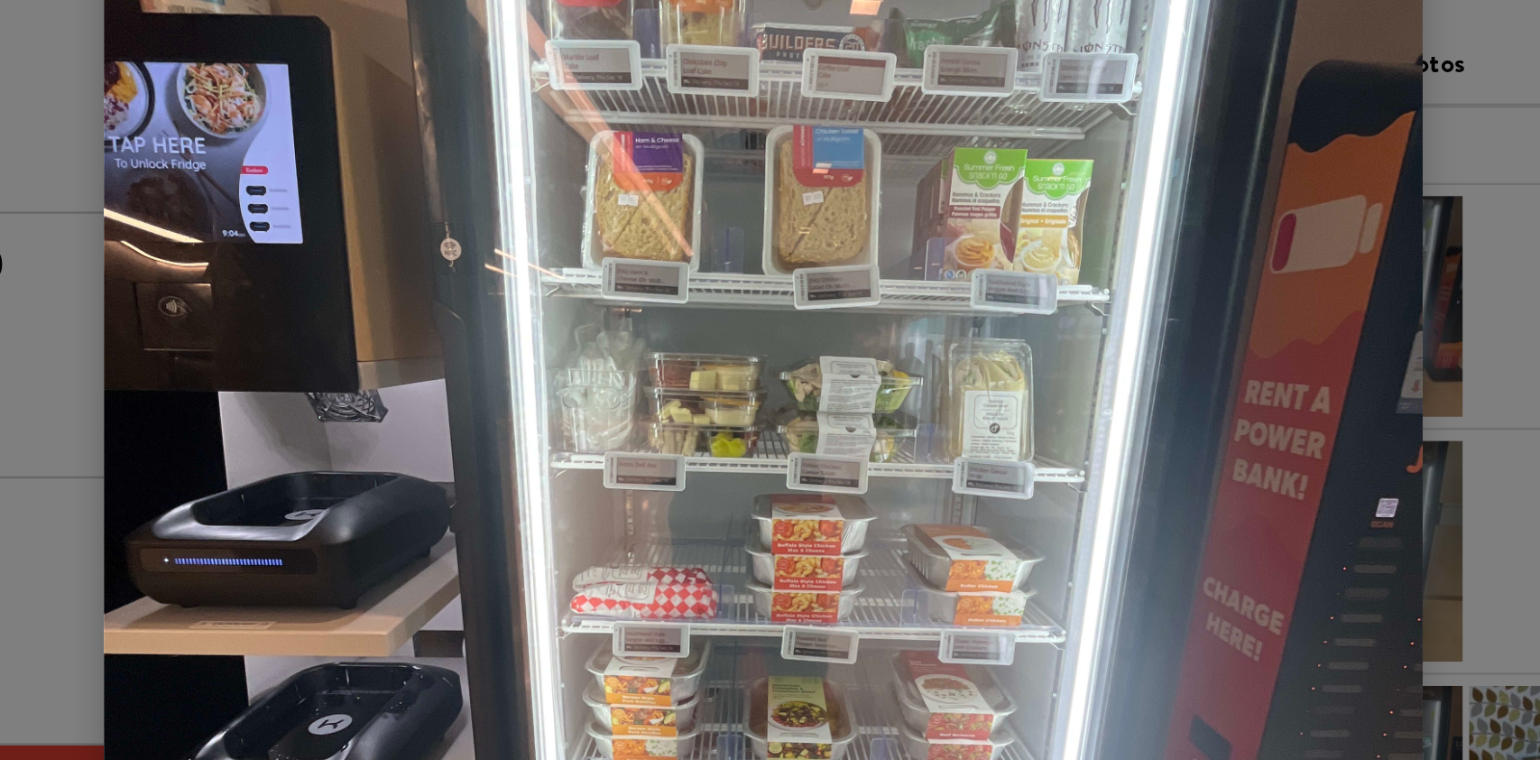
click at [519, 247] on img at bounding box center [761, 387] width 539 height 719
click at [551, 270] on img at bounding box center [761, 387] width 539 height 719
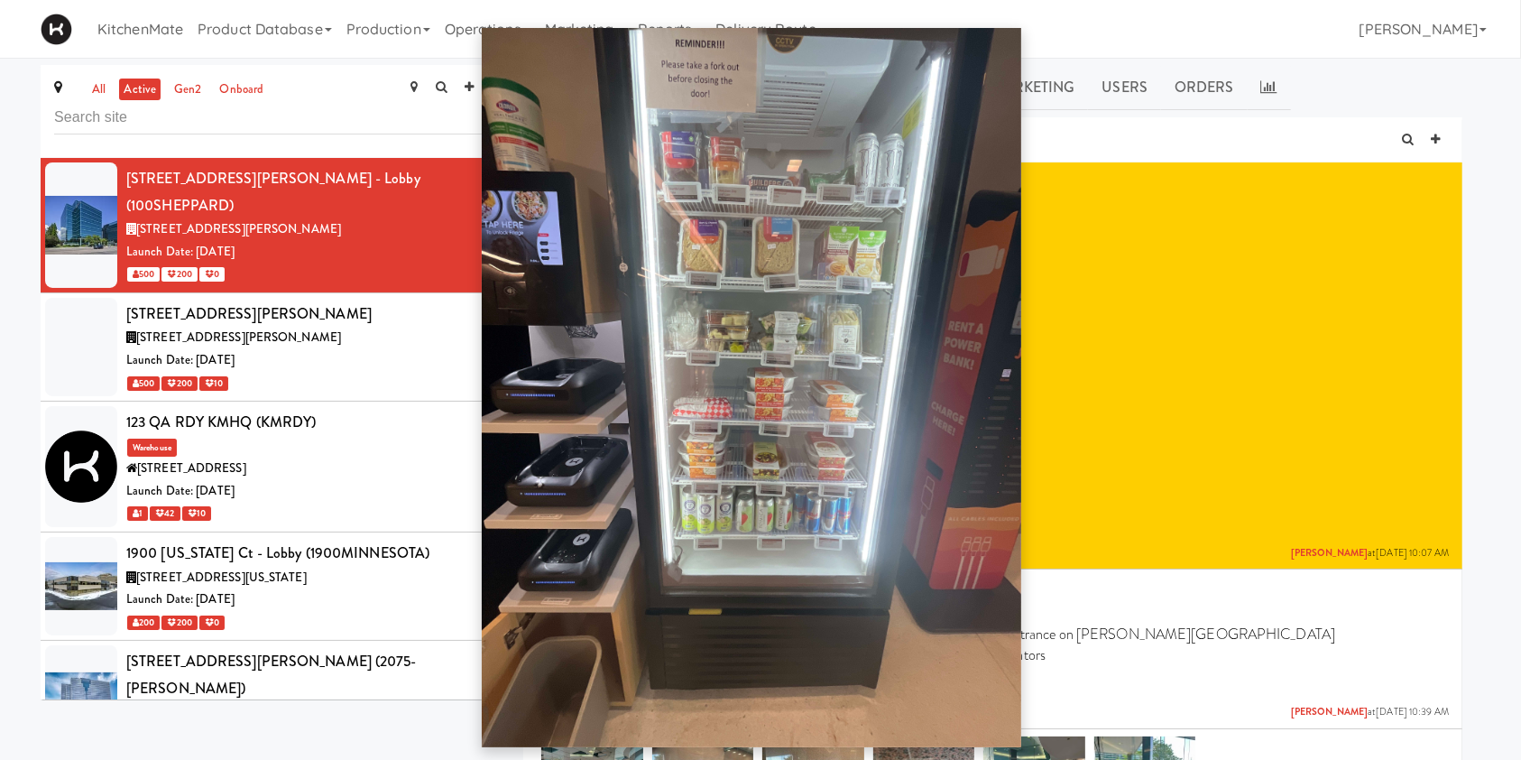
click at [399, 43] on div at bounding box center [760, 380] width 1521 height 760
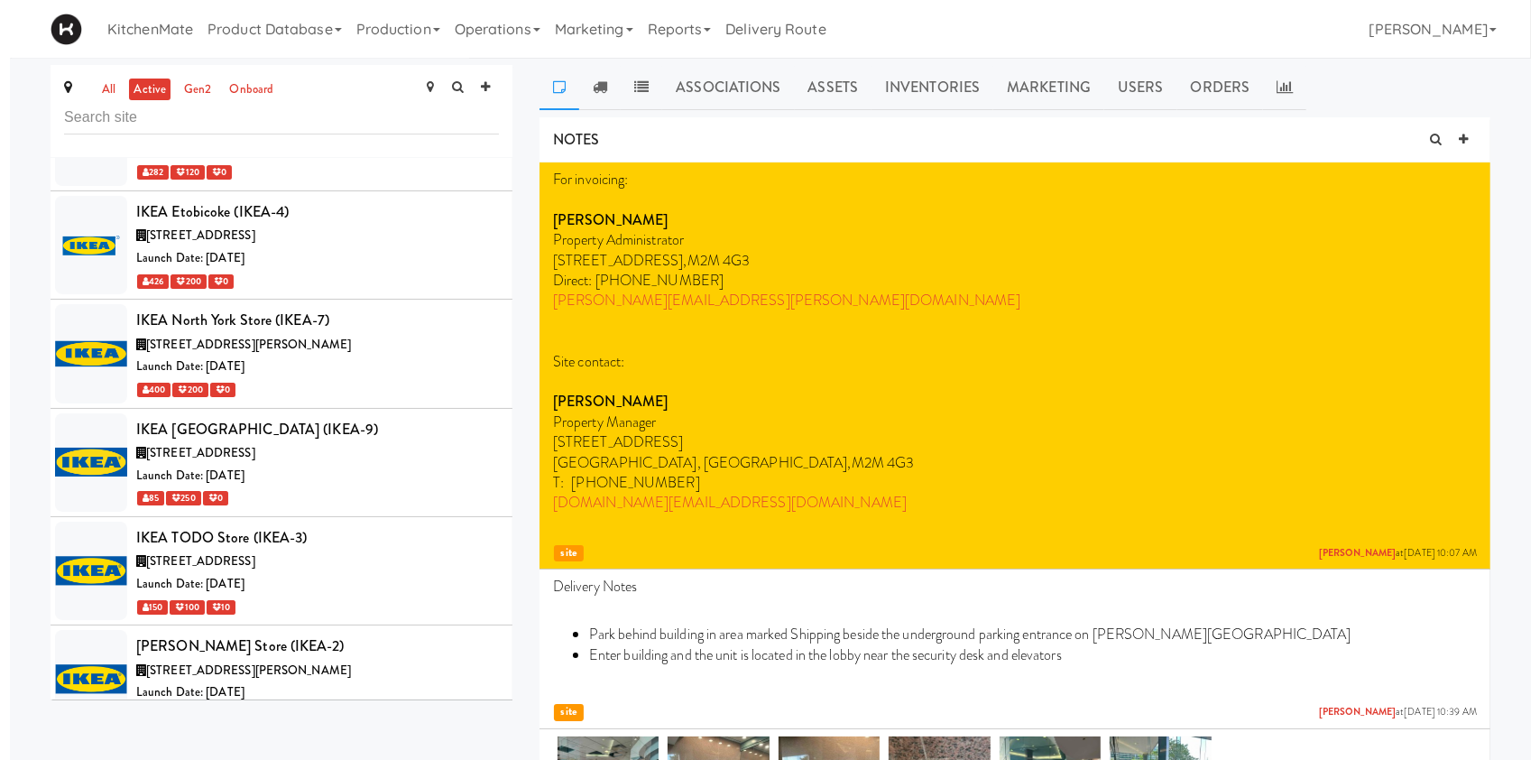
scroll to position [5160, 0]
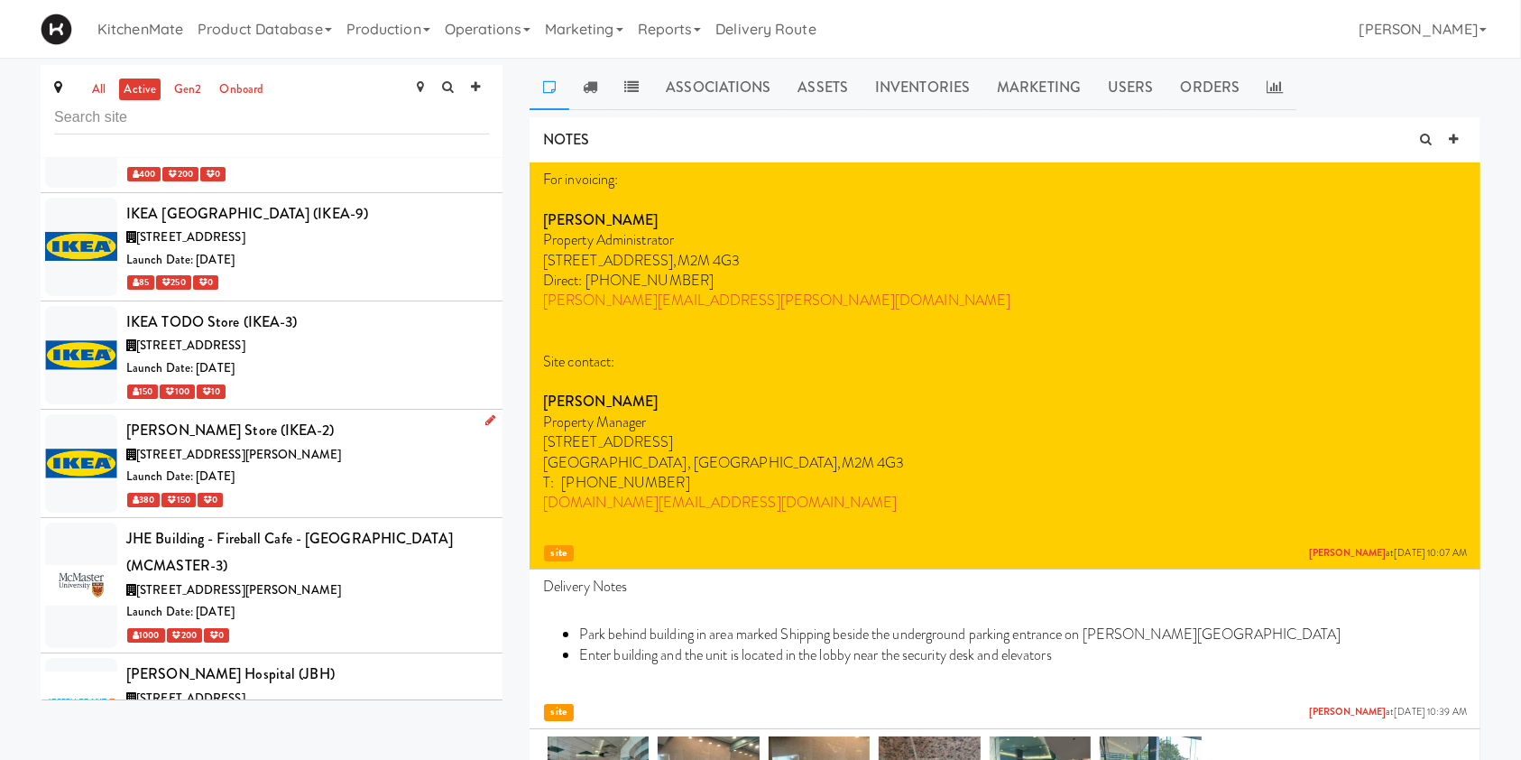
click at [247, 466] on div "Launch Date: [DATE]" at bounding box center [307, 477] width 363 height 23
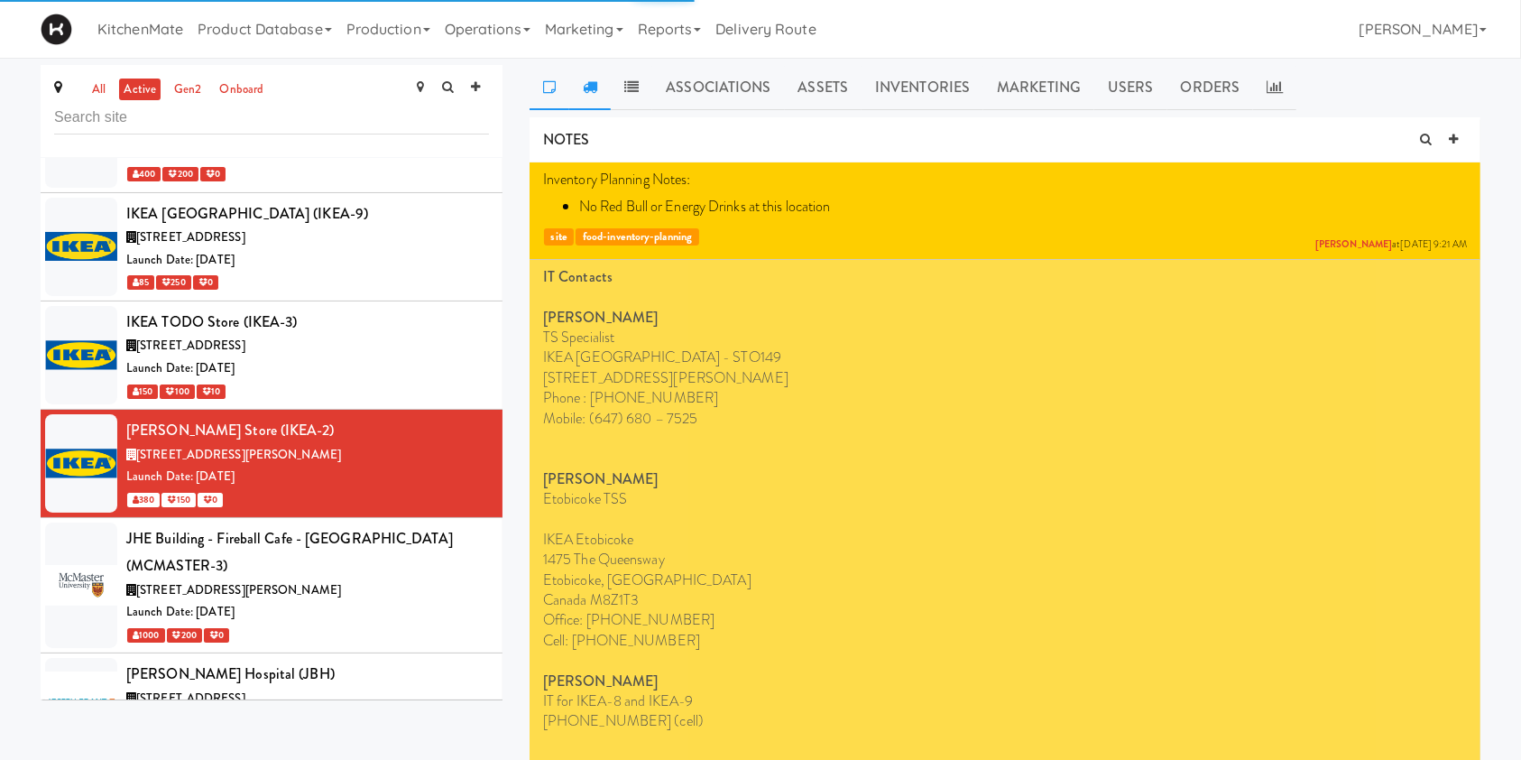
click at [592, 92] on icon at bounding box center [590, 86] width 14 height 14
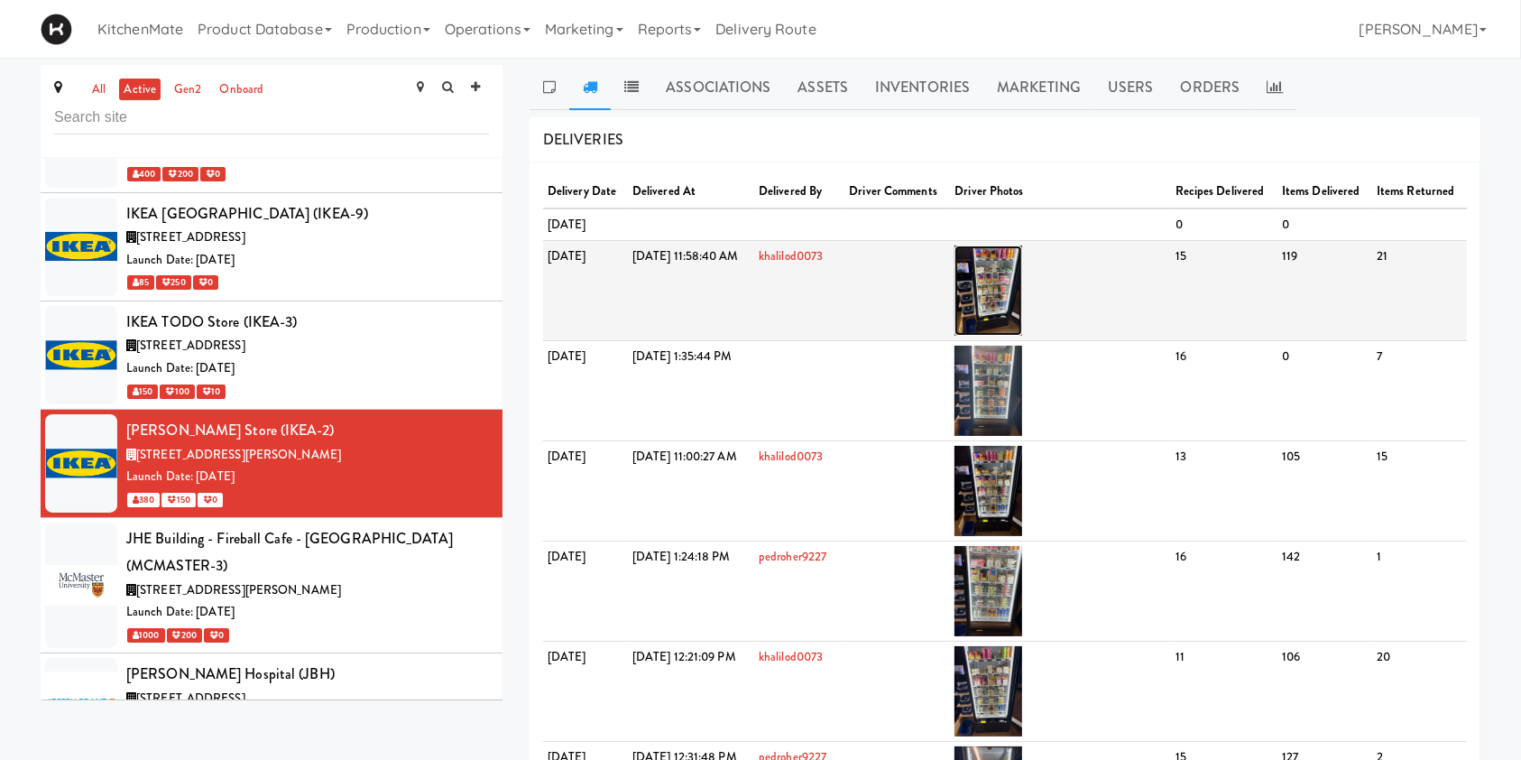
click at [1022, 321] on img at bounding box center [988, 290] width 68 height 90
